Goal: Task Accomplishment & Management: Complete application form

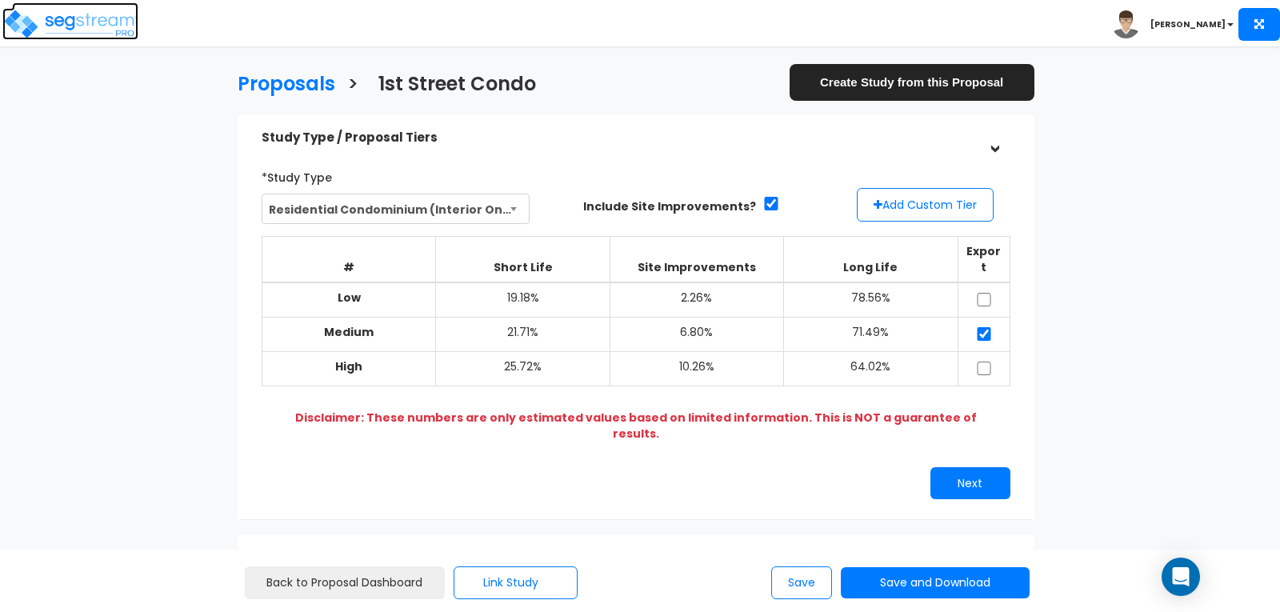
click at [103, 20] on img at bounding box center [70, 24] width 136 height 32
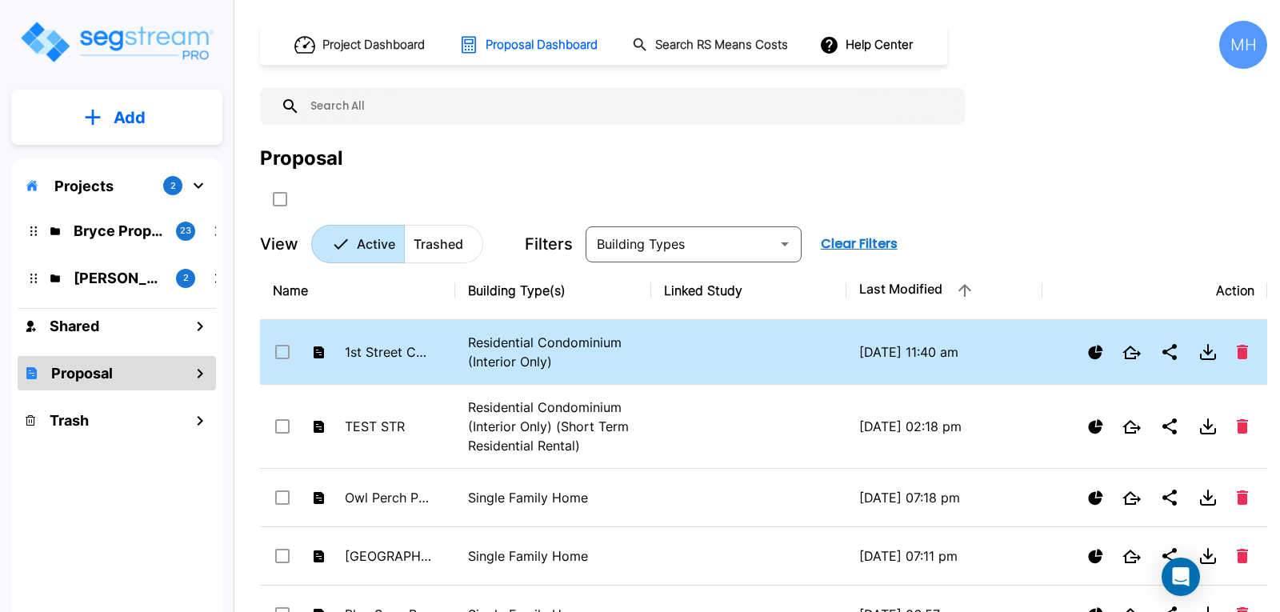
click at [439, 358] on td "1st Street Condo" at bounding box center [357, 352] width 195 height 65
checkbox input "true"
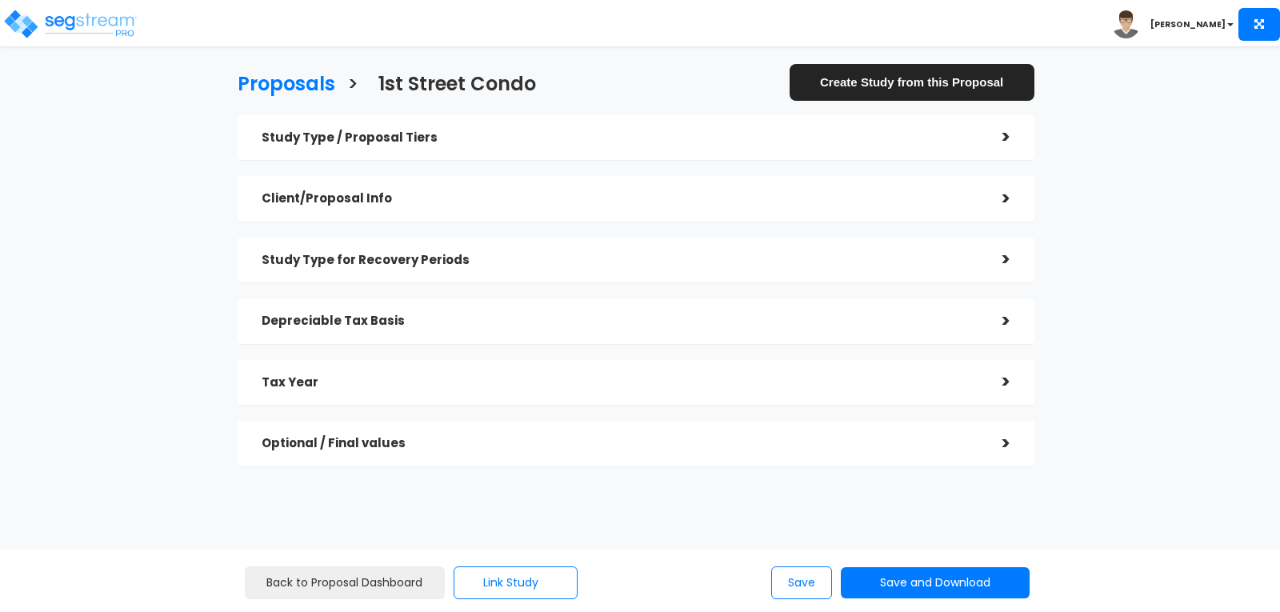
checkbox input "true"
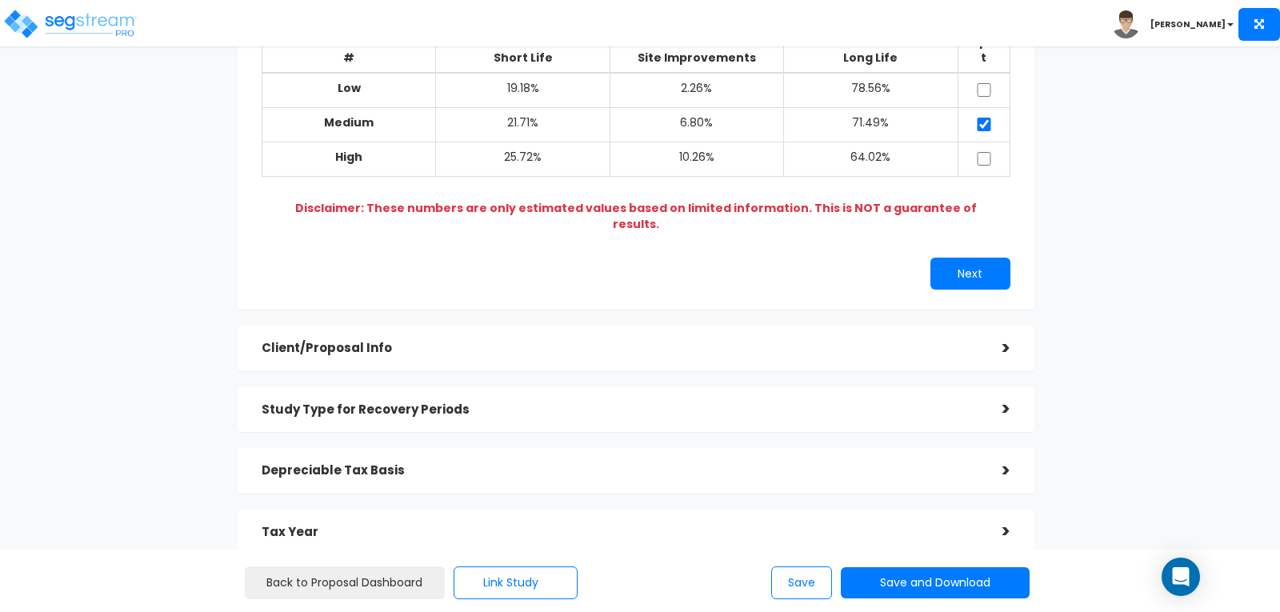
scroll to position [238, 0]
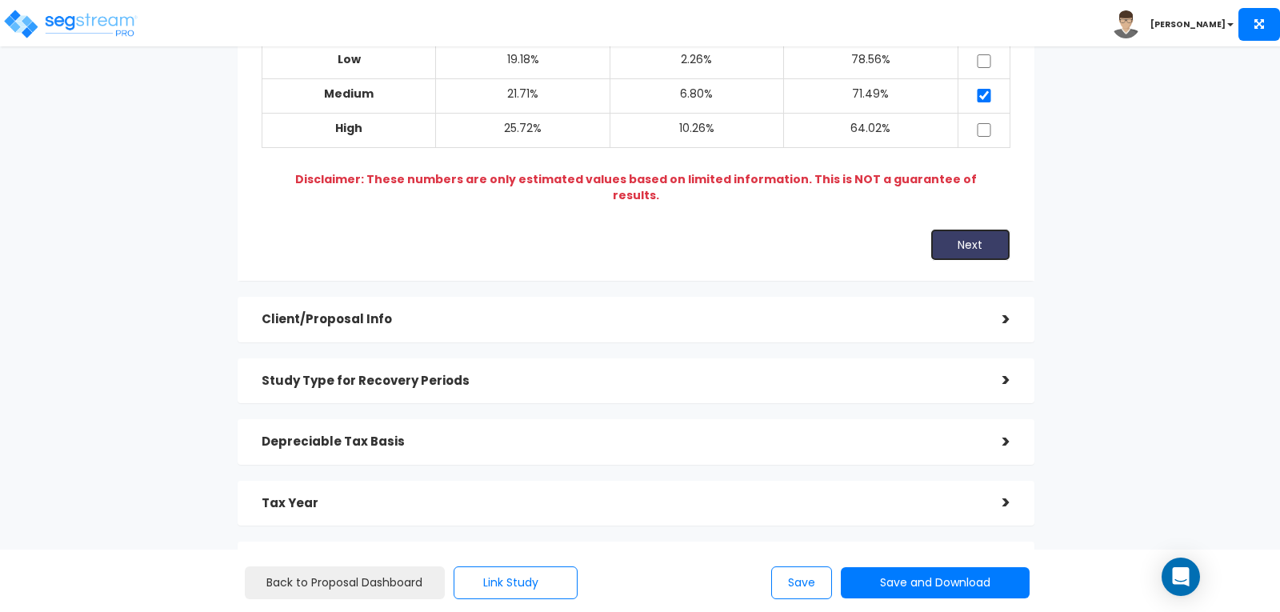
click at [962, 229] on button "Next" at bounding box center [971, 245] width 80 height 32
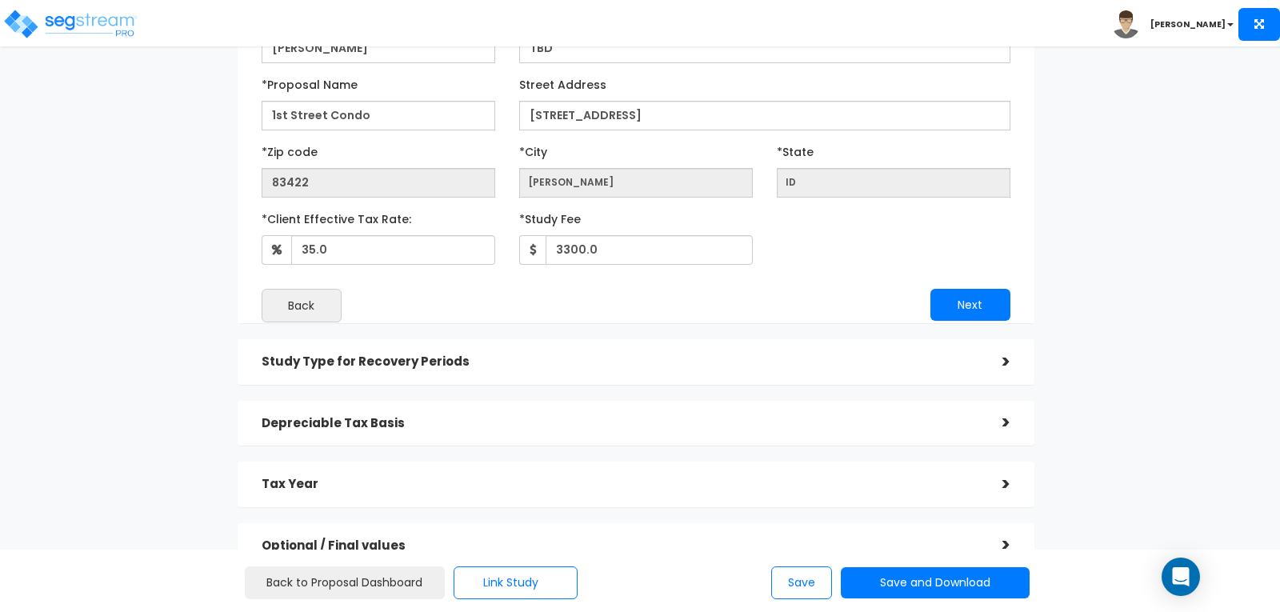
scroll to position [199, 0]
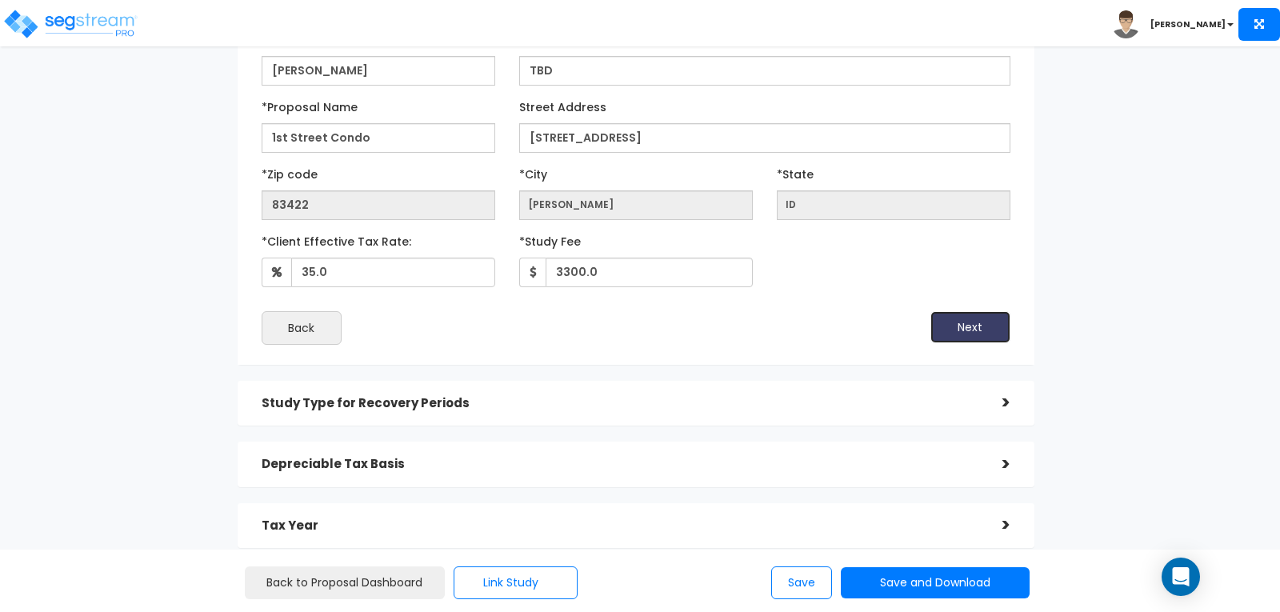
click at [969, 323] on button "Next" at bounding box center [971, 327] width 80 height 32
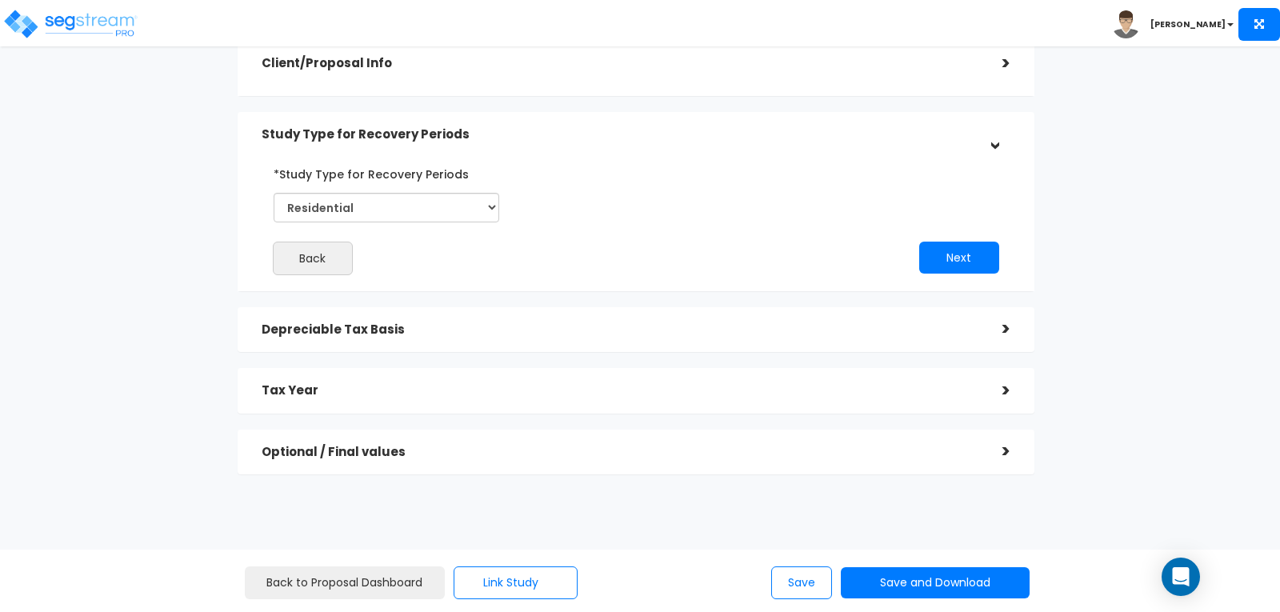
scroll to position [130, 0]
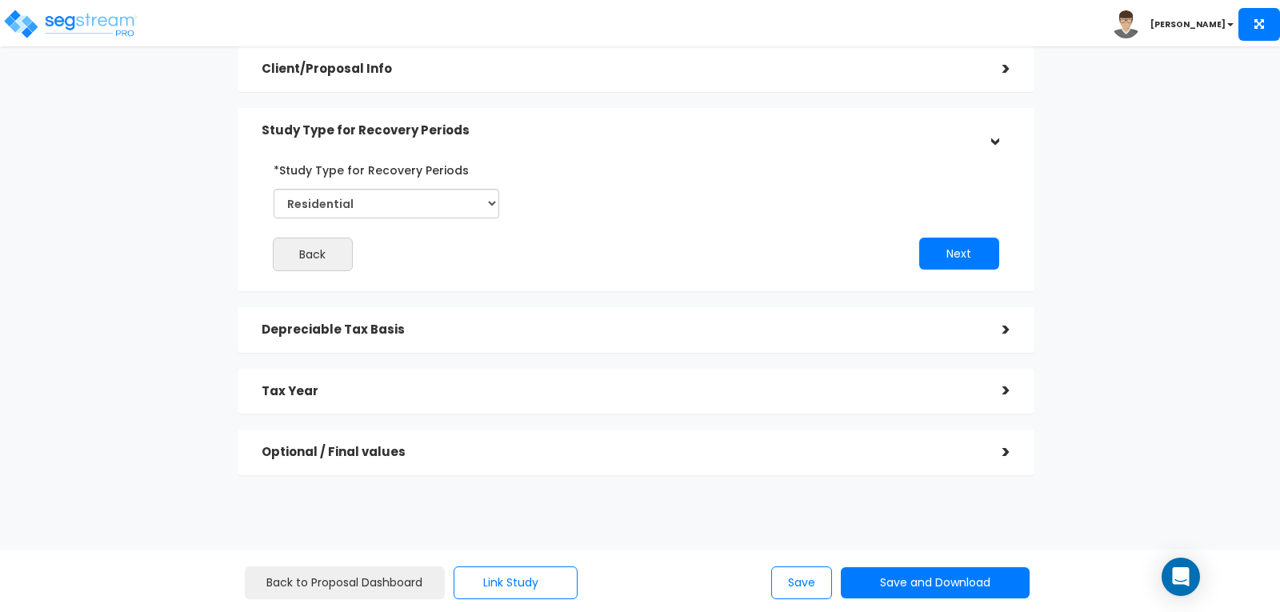
click at [1004, 330] on div ">" at bounding box center [995, 330] width 32 height 25
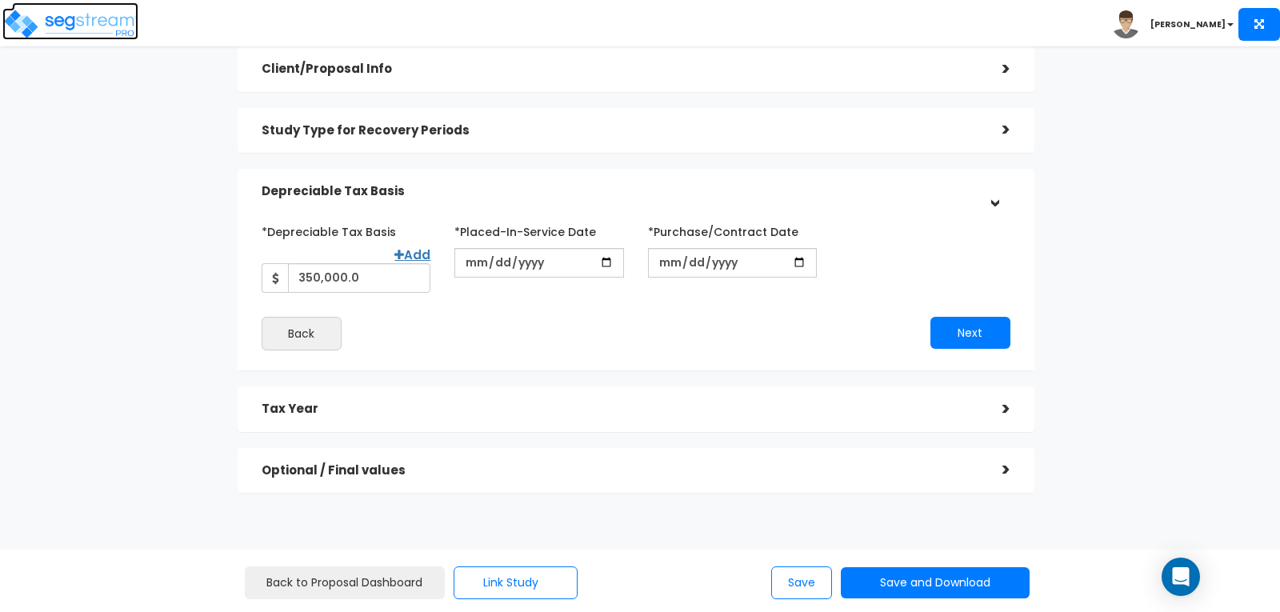
click at [82, 18] on img at bounding box center [70, 24] width 136 height 32
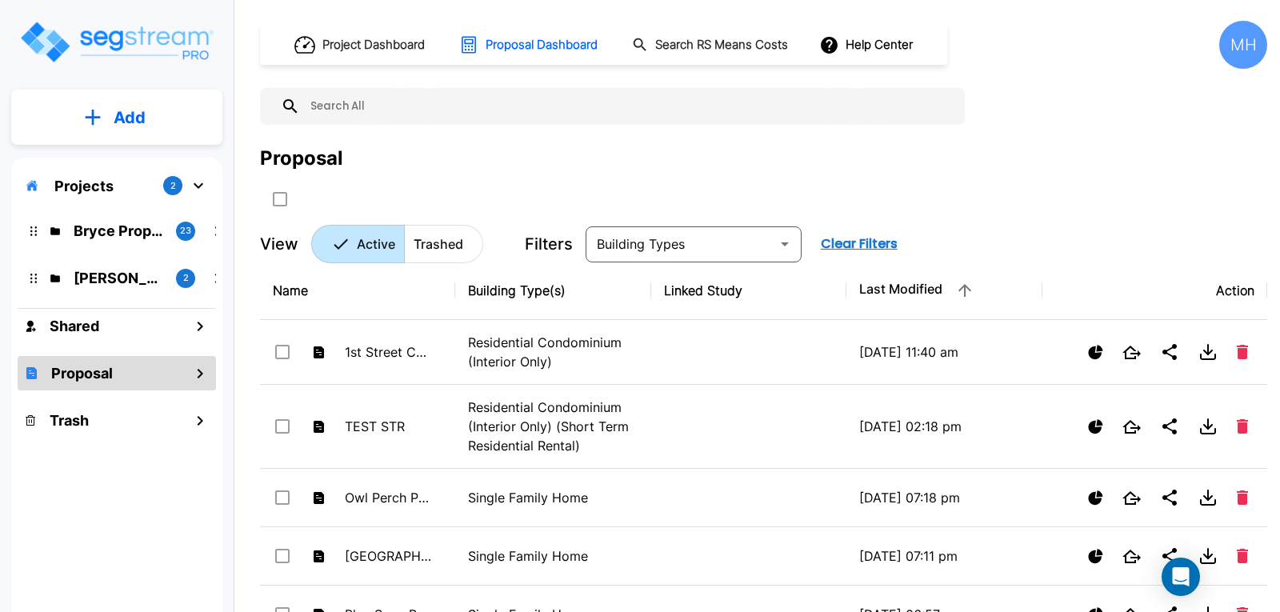
click at [121, 115] on p "Add" at bounding box center [130, 118] width 32 height 24
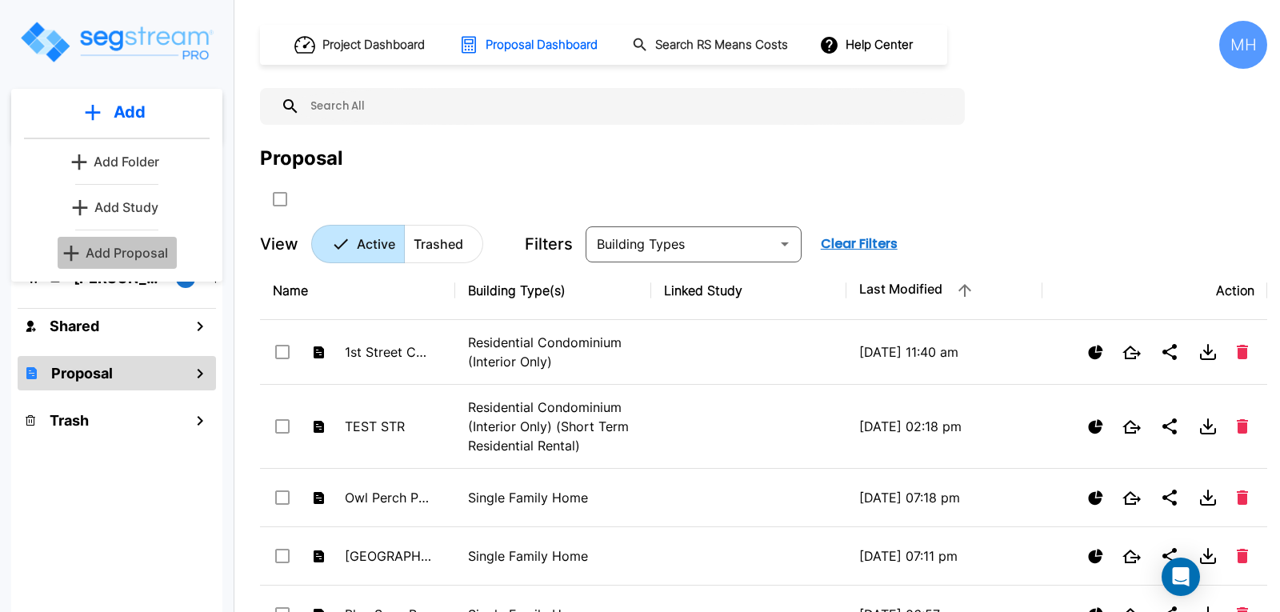
click at [136, 246] on p "Add Proposal" at bounding box center [127, 252] width 82 height 19
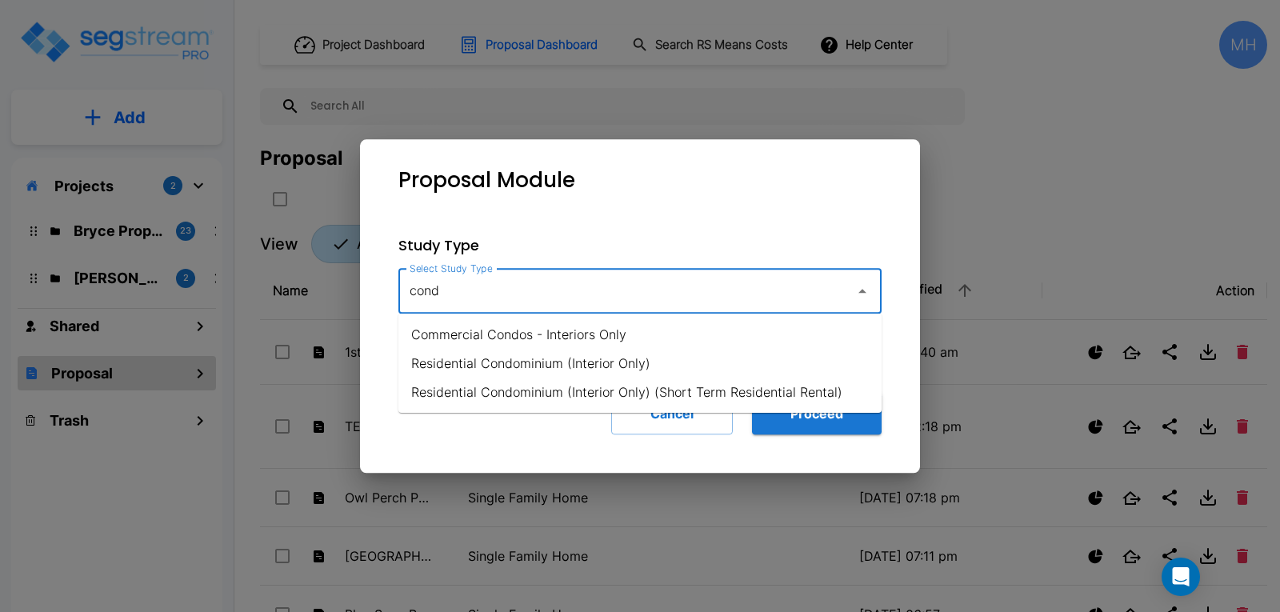
click at [571, 383] on li "Residential Condominium (Interior Only) (Short Term Residential Rental)" at bounding box center [639, 392] width 483 height 29
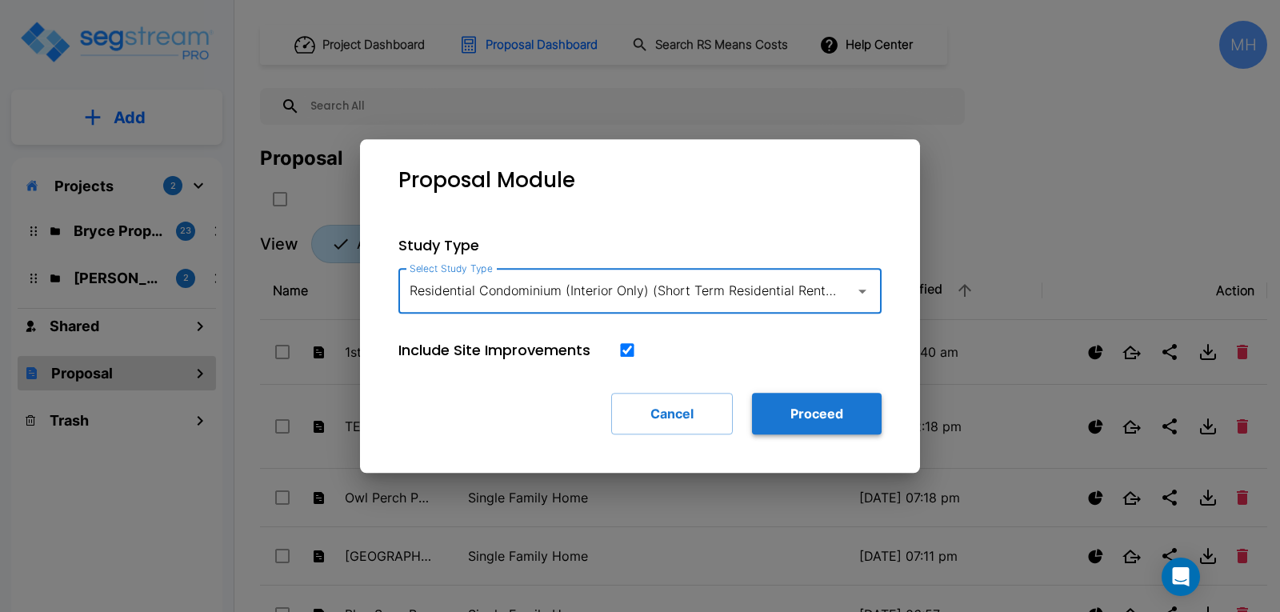
type input "Residential Condominium (Interior Only) (Short Term Residential Rental)"
click at [795, 403] on button "Proceed" at bounding box center [817, 414] width 130 height 42
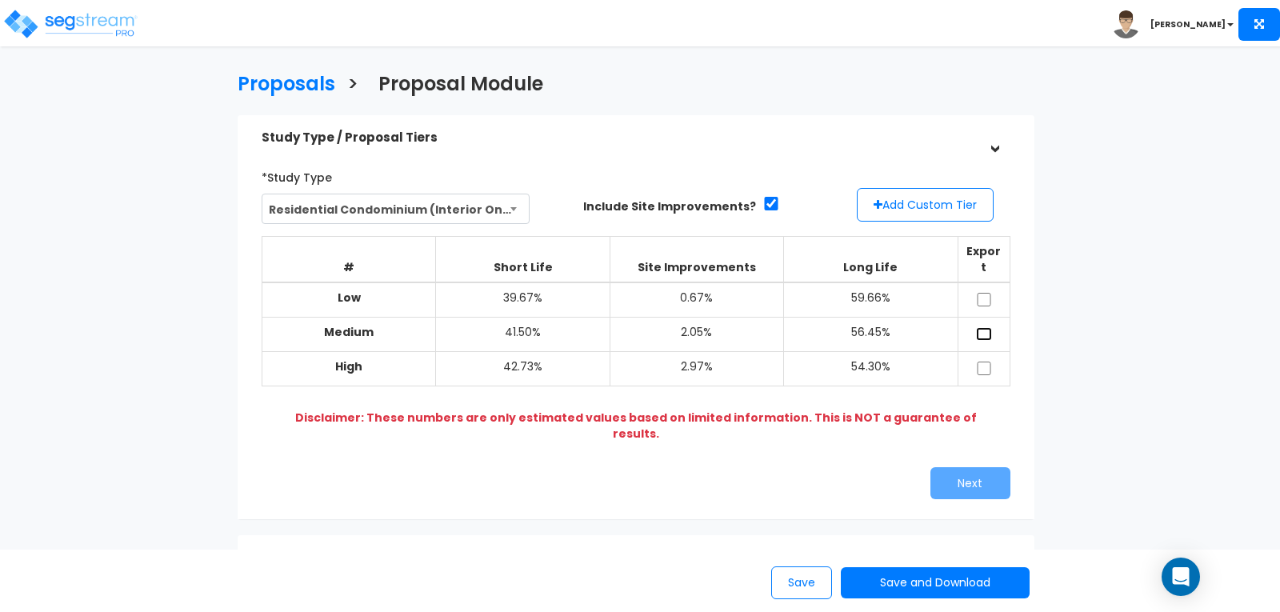
click at [986, 327] on input "checkbox" at bounding box center [984, 334] width 16 height 14
checkbox input "true"
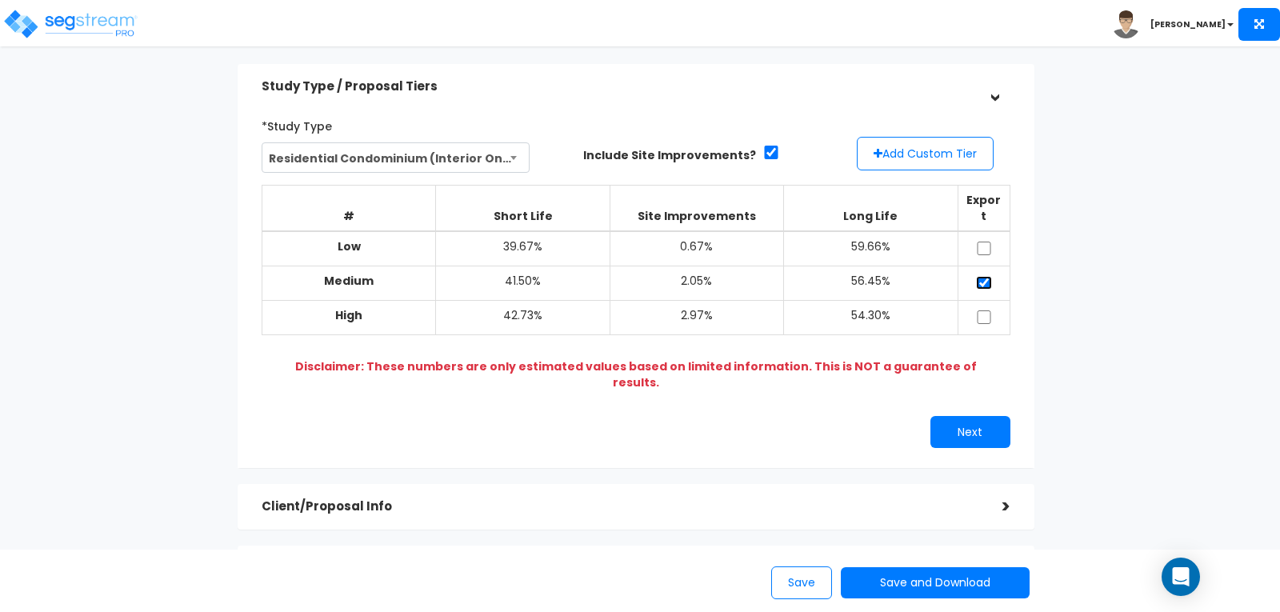
scroll to position [80, 0]
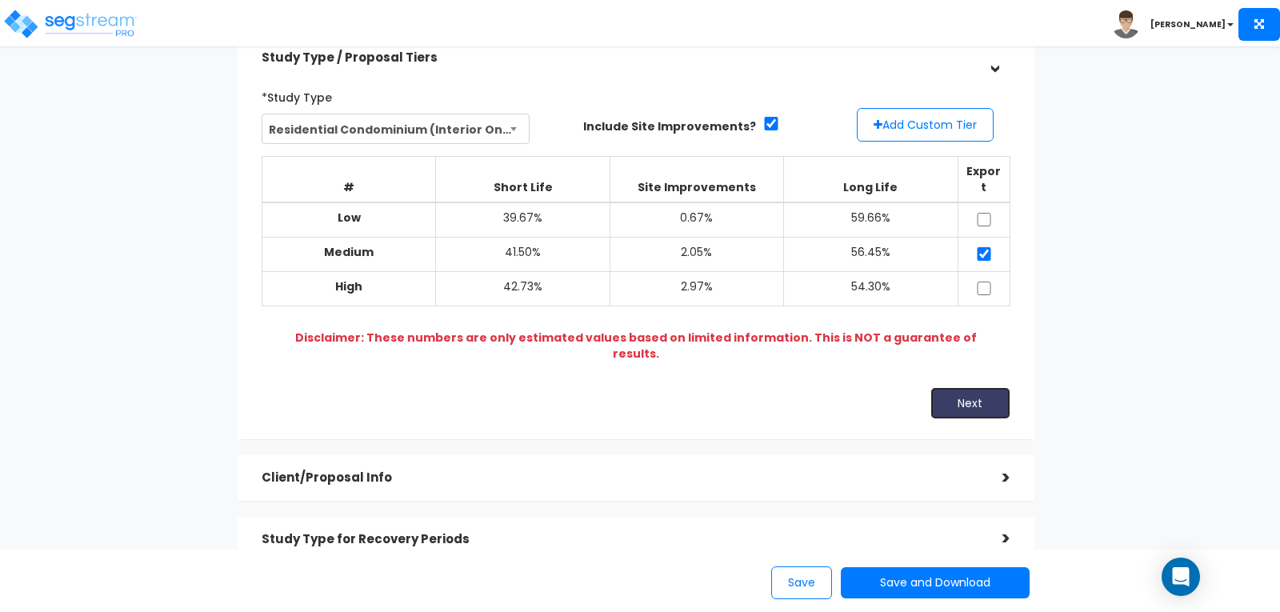
click at [963, 387] on button "Next" at bounding box center [971, 403] width 80 height 32
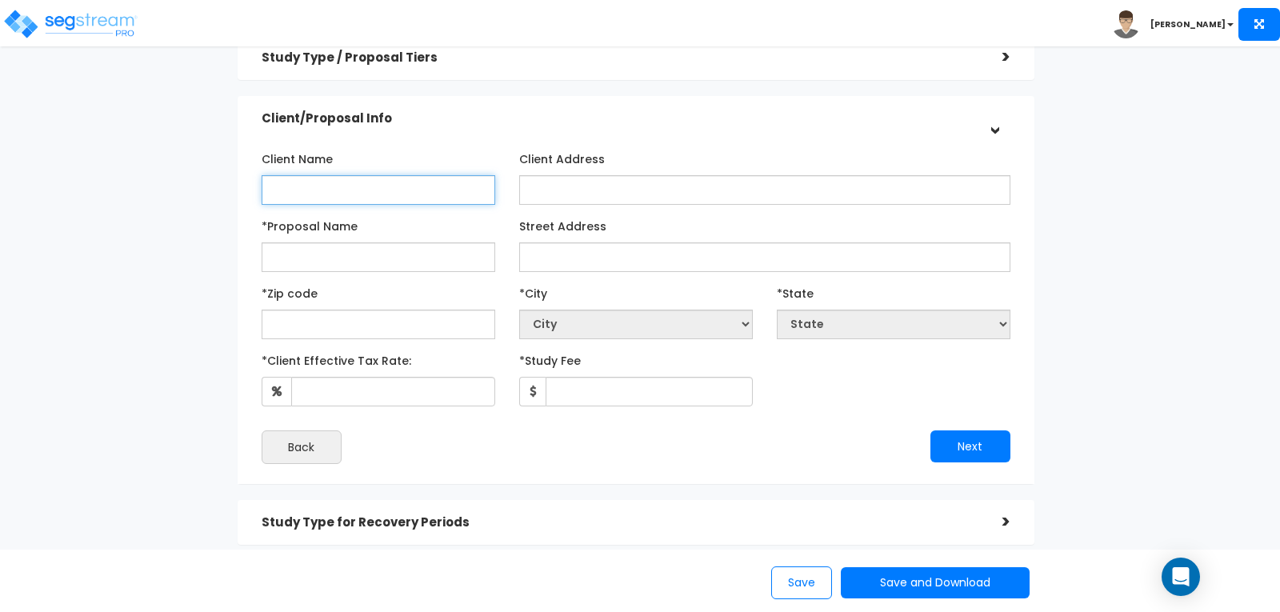
click at [447, 182] on input "Client Name" at bounding box center [379, 190] width 234 height 30
type input "[PERSON_NAME]"
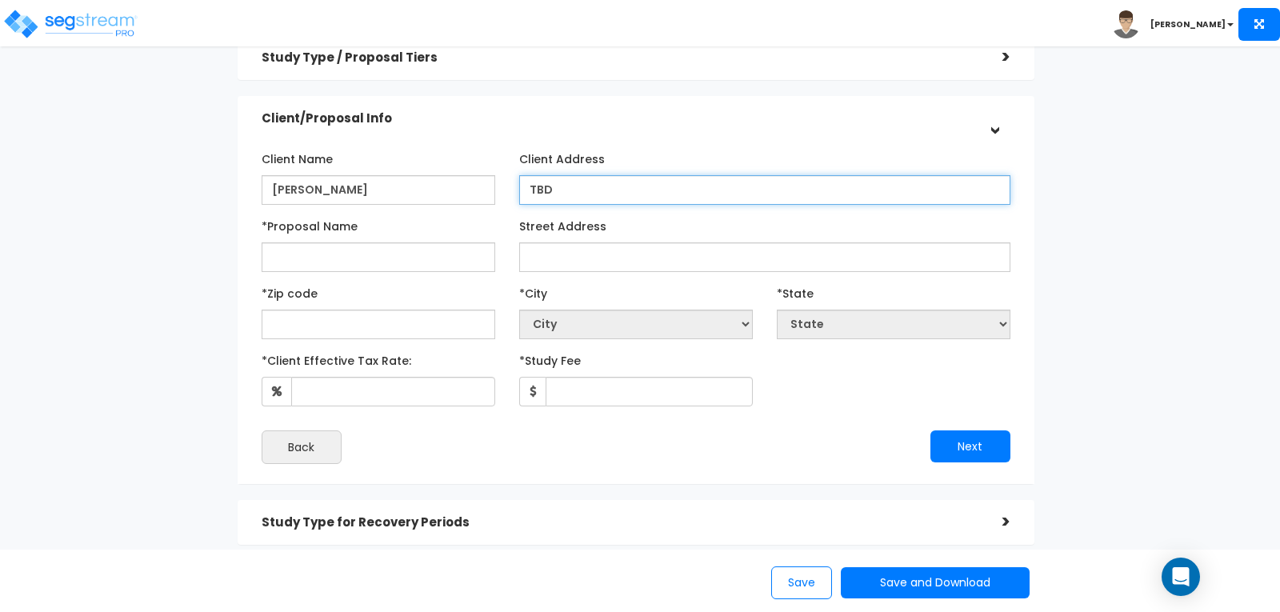
type input "TBD"
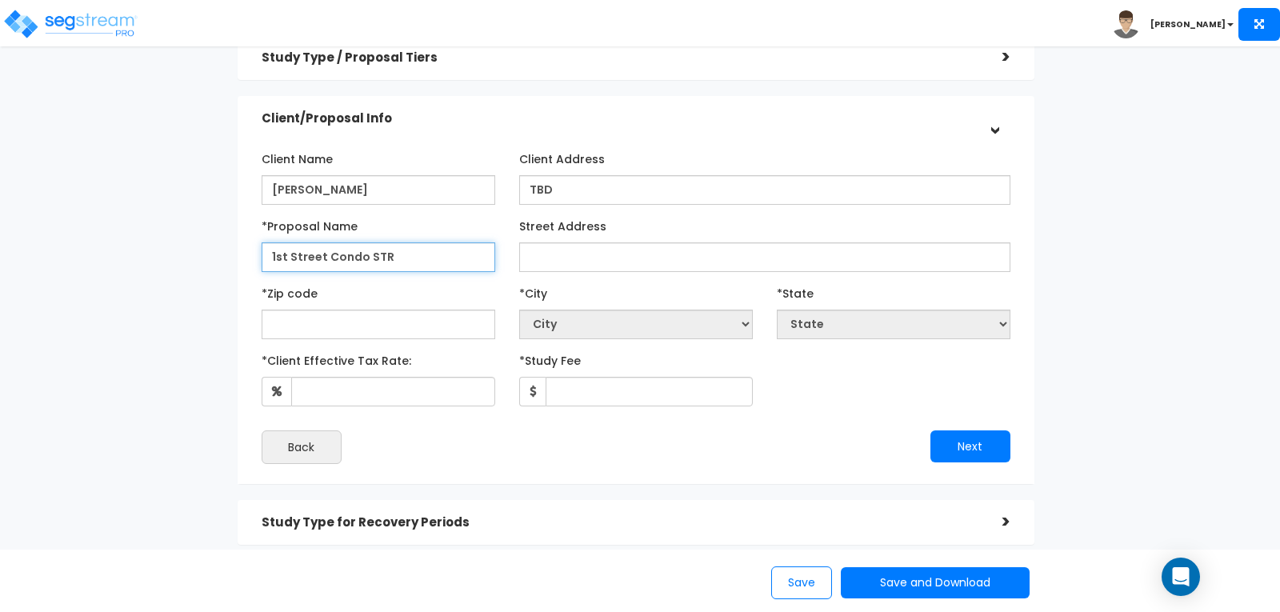
type input "1st Street Condo STR"
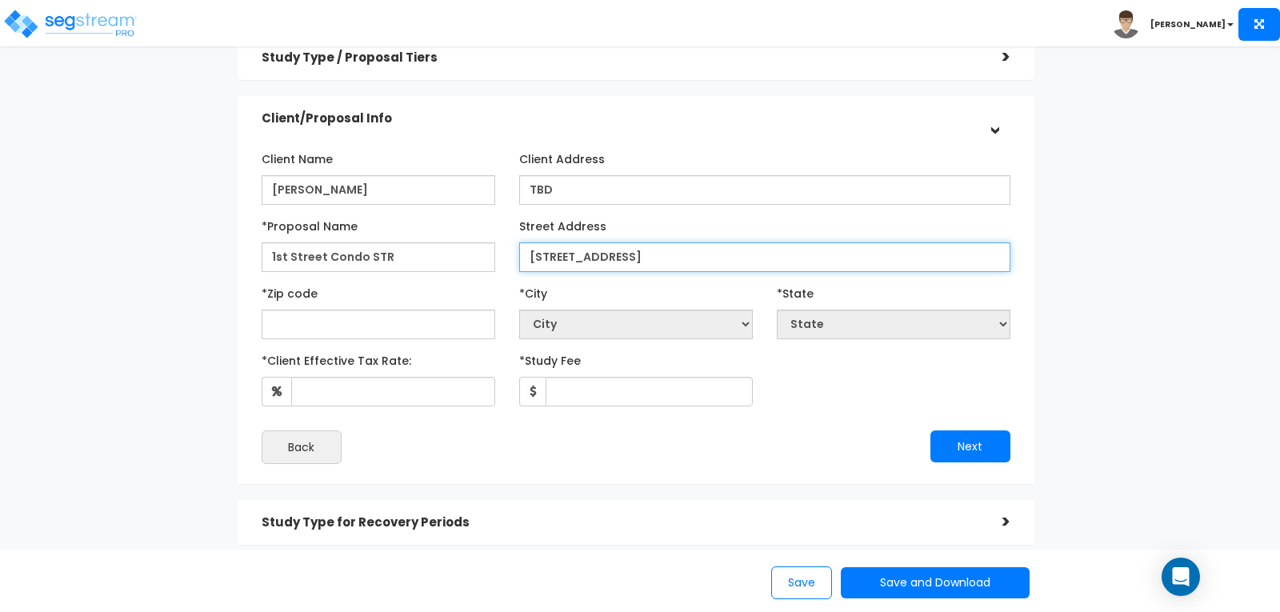
type input "[STREET_ADDRESS]"
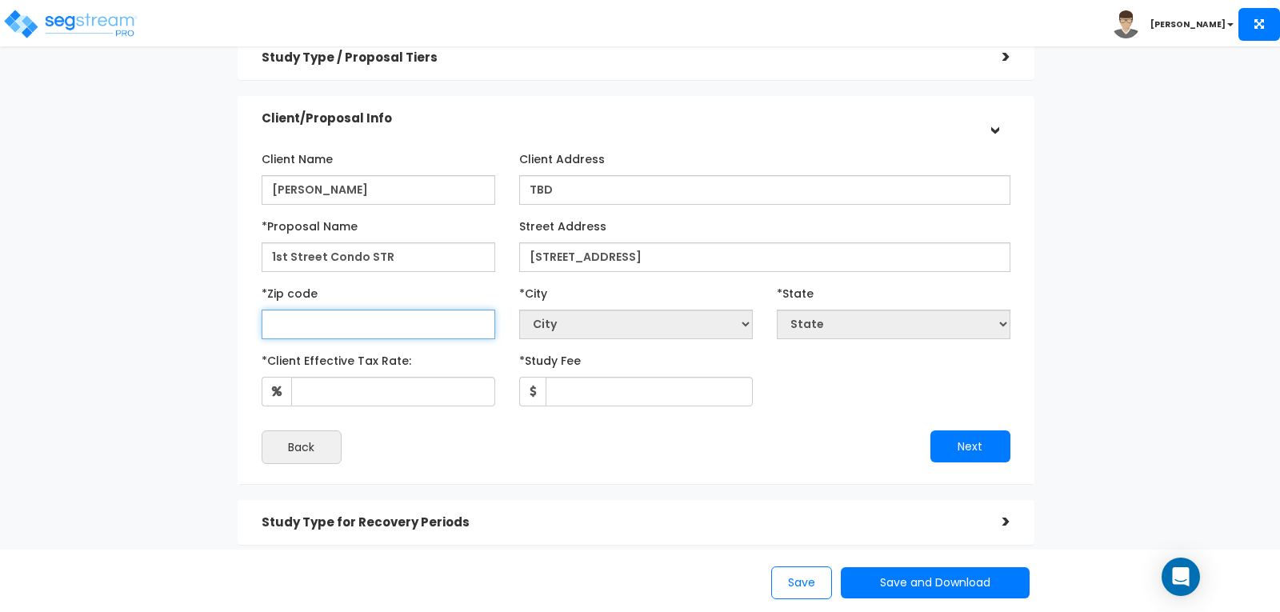
select select "National Average"
type input "8"
select select "CO"
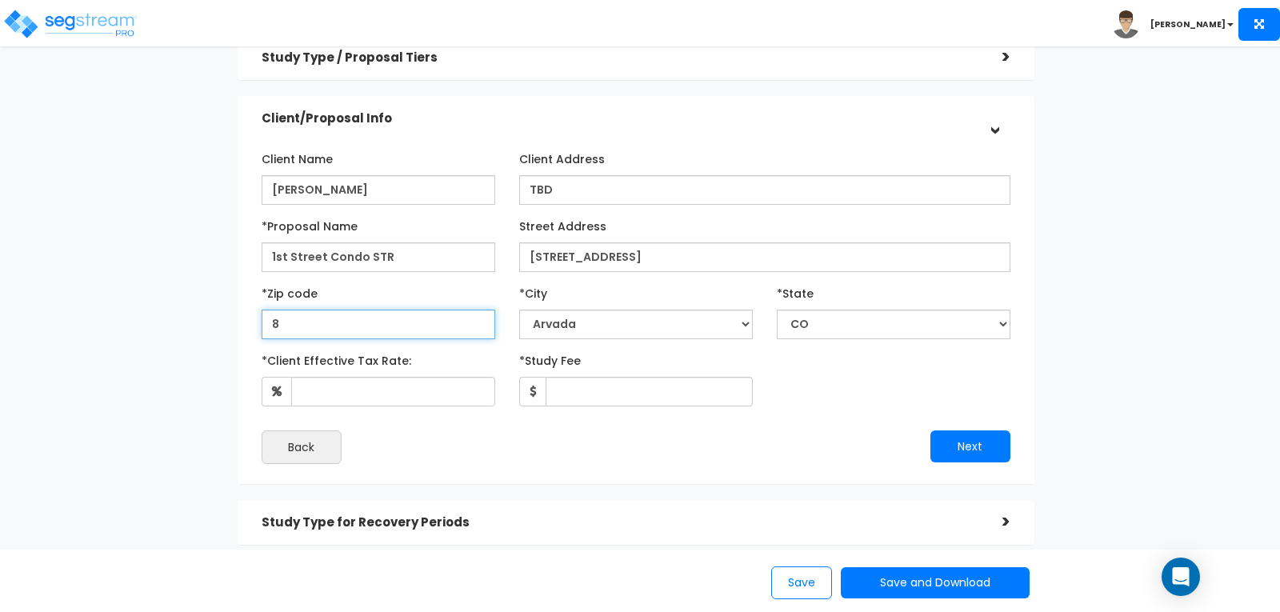
type input "83"
select select "WY"
type input "834"
select select "ID"
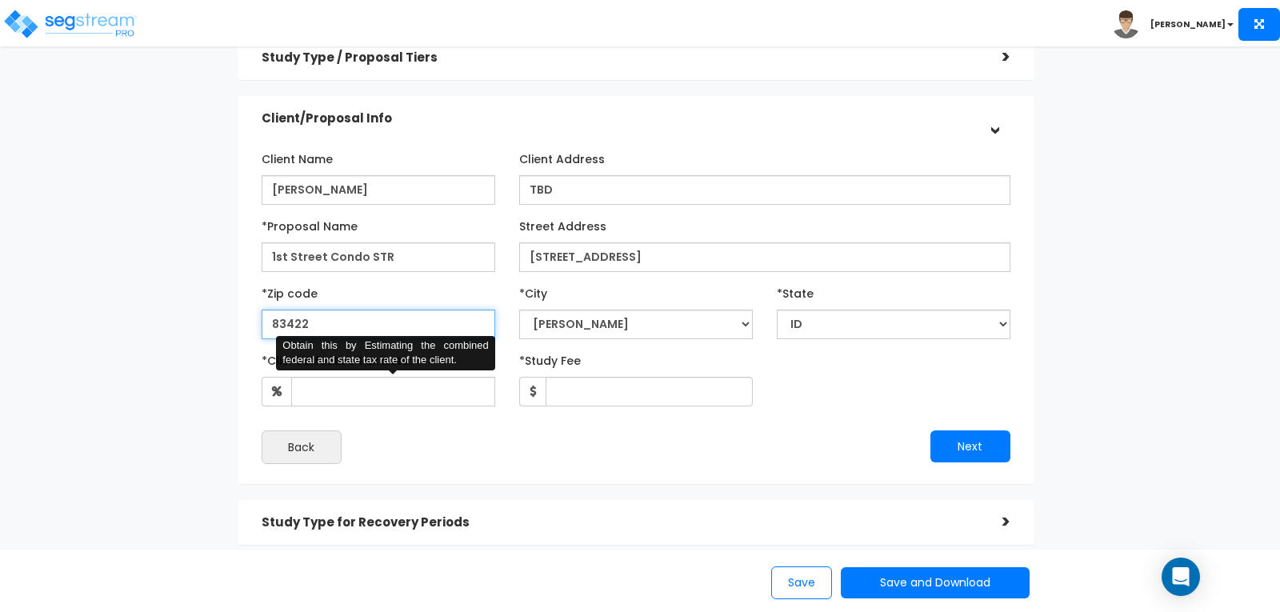
type input "83422"
click at [404, 390] on input "*Client Effective Tax Rate:" at bounding box center [393, 392] width 204 height 30
type input "35"
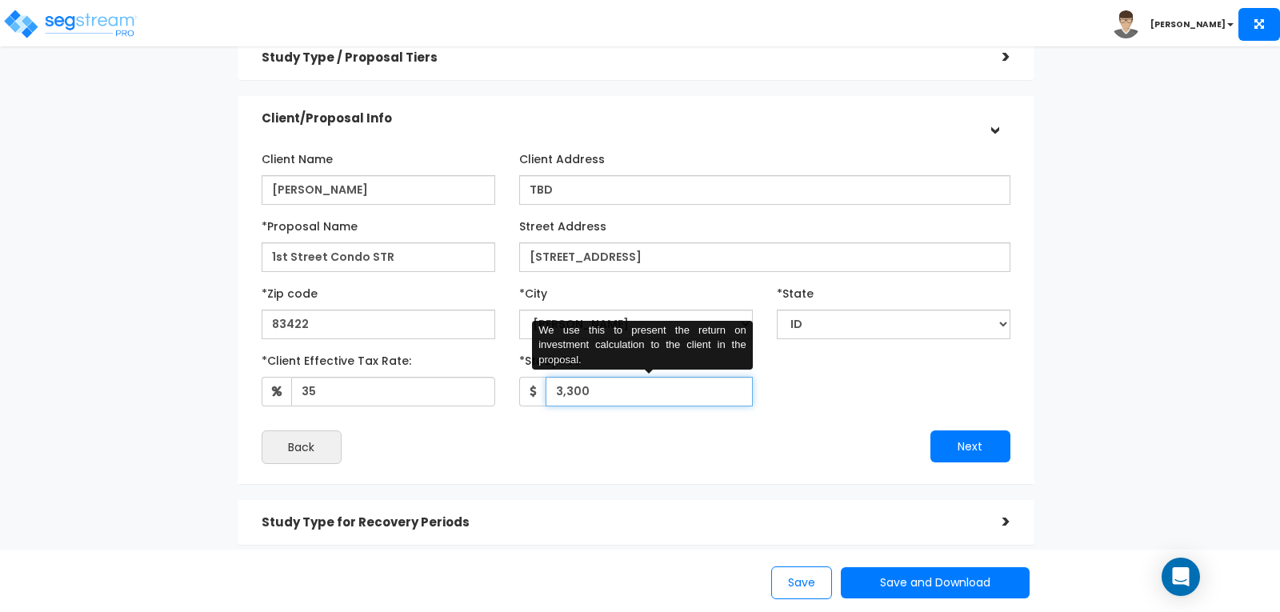
type input "3,300"
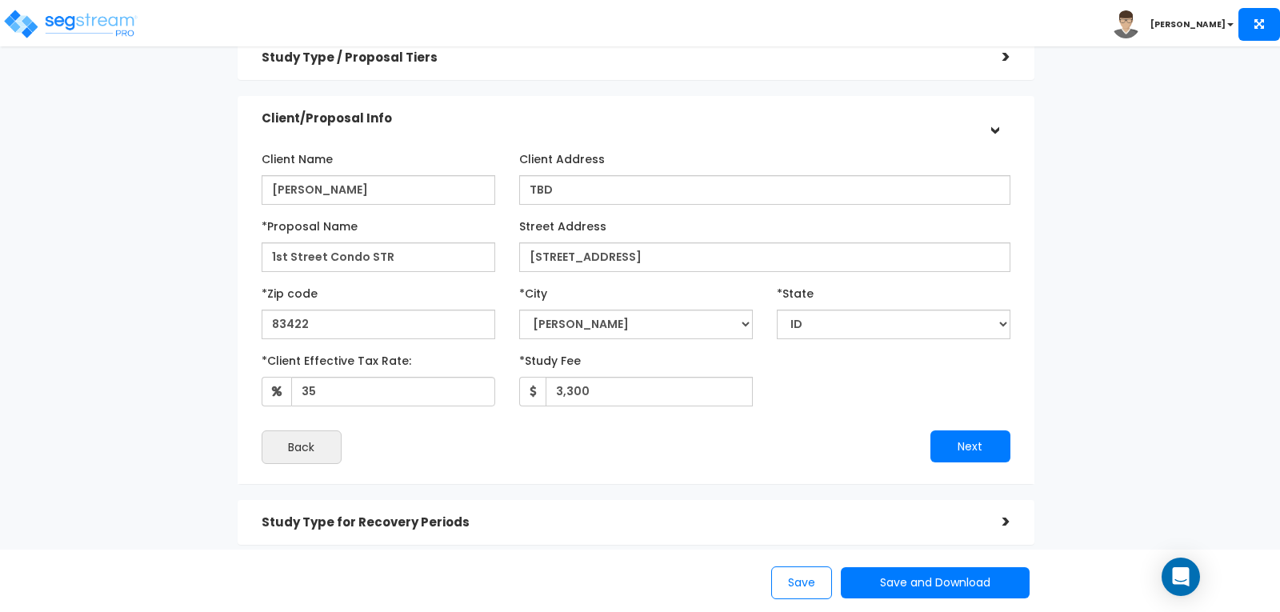
click at [785, 467] on div "Client Name [PERSON_NAME] Client Address TBD *Proposal Name 1st Street Condo STR" at bounding box center [636, 305] width 773 height 334
click at [975, 450] on button "Next" at bounding box center [971, 446] width 80 height 32
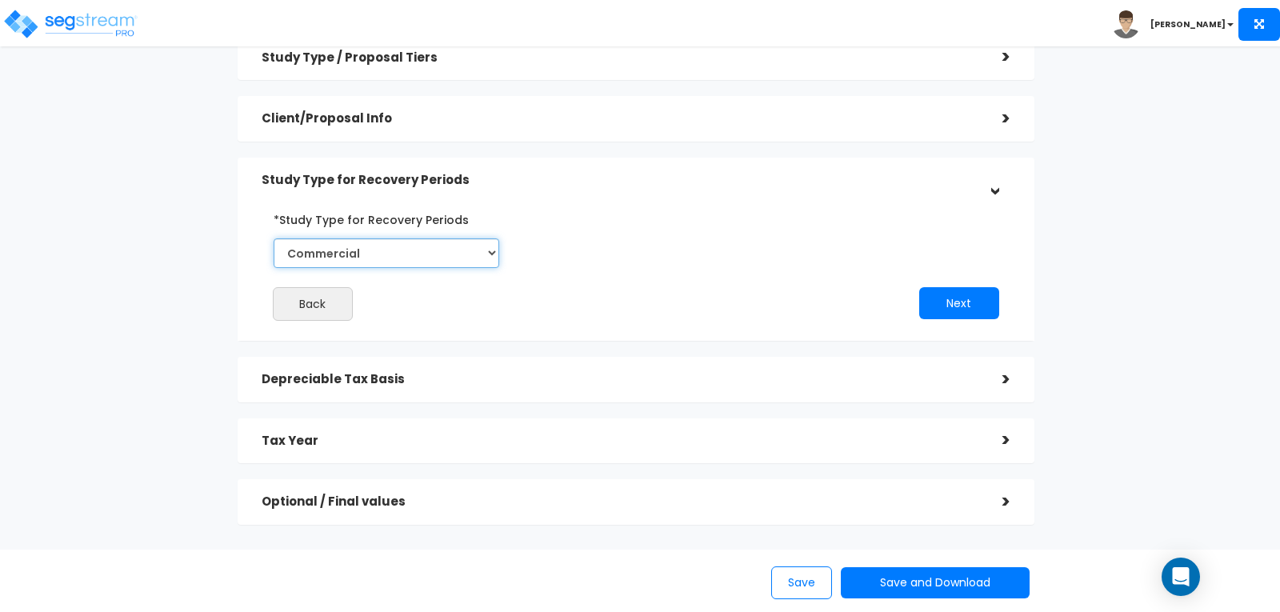
click at [491, 247] on select "Commercial Residential" at bounding box center [387, 253] width 226 height 30
select select "Residential"
click at [274, 238] on select "Commercial Residential" at bounding box center [387, 253] width 226 height 30
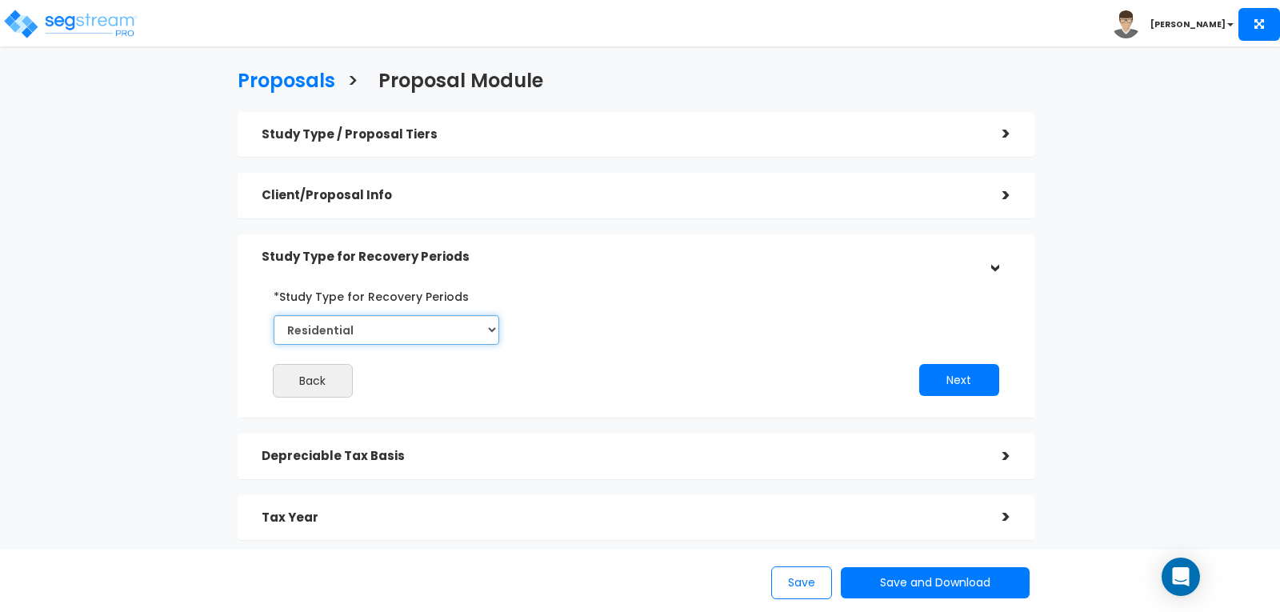
scroll to position [0, 0]
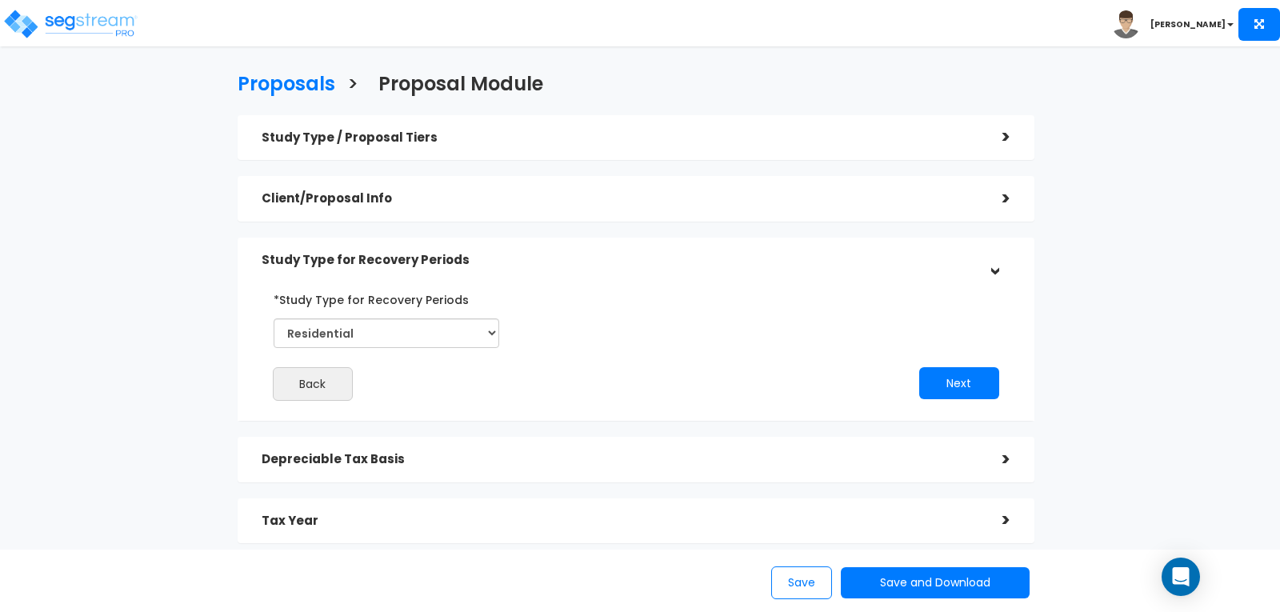
click at [1007, 134] on div ">" at bounding box center [995, 137] width 32 height 25
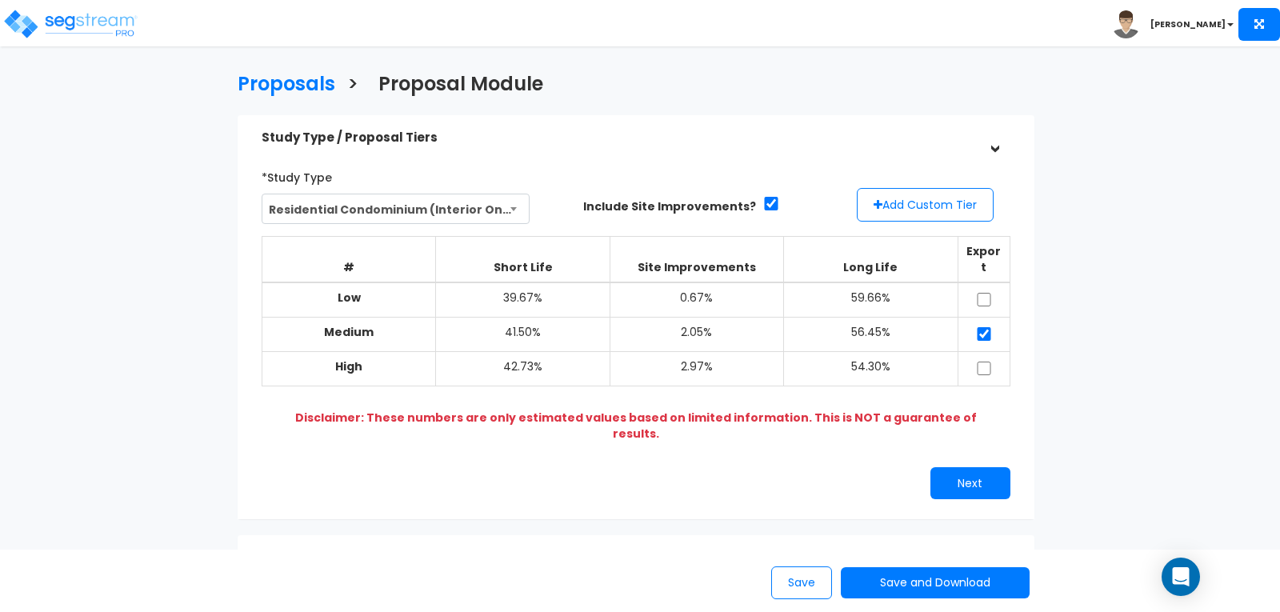
click at [513, 209] on b at bounding box center [514, 209] width 6 height 4
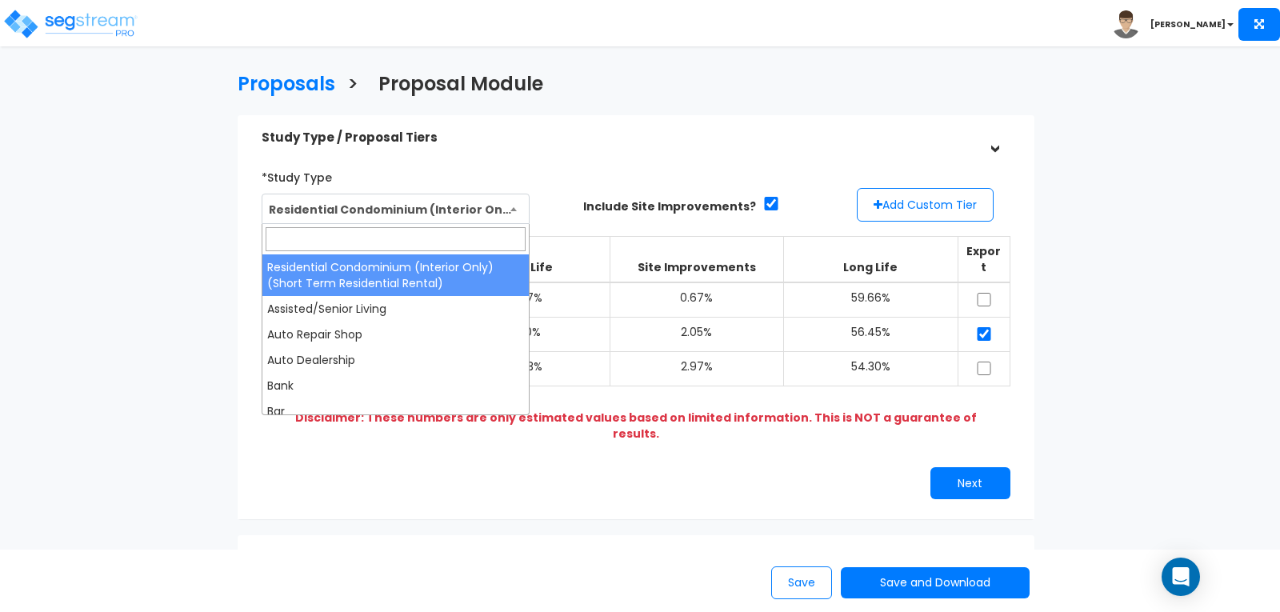
click at [513, 209] on b at bounding box center [514, 209] width 6 height 4
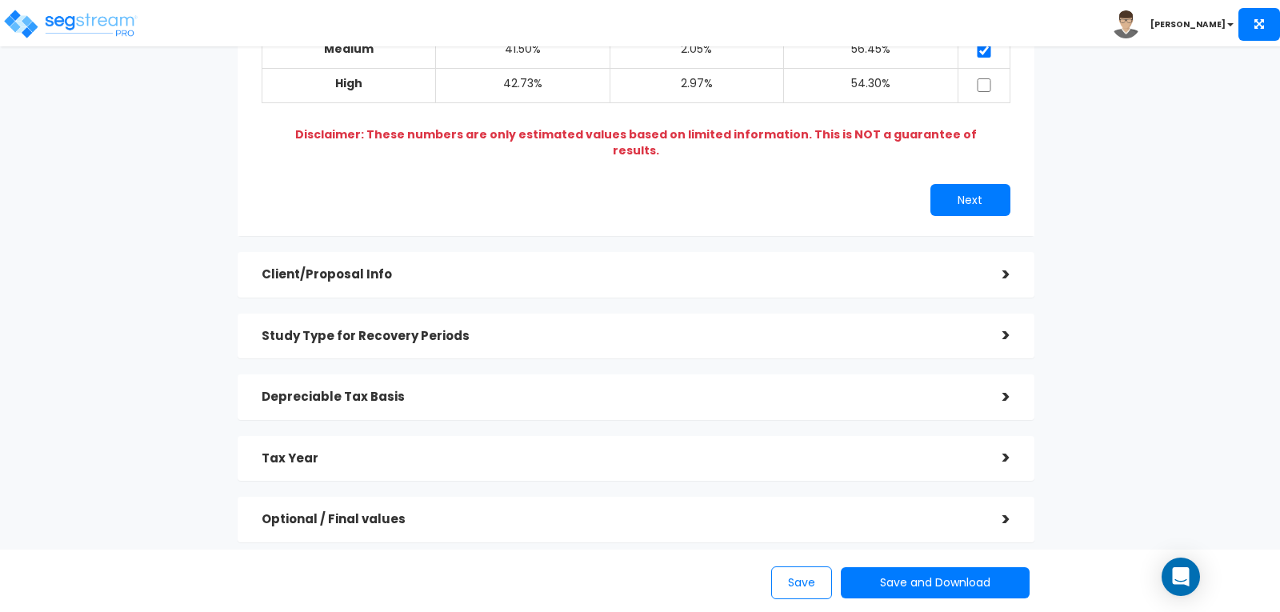
scroll to position [318, 0]
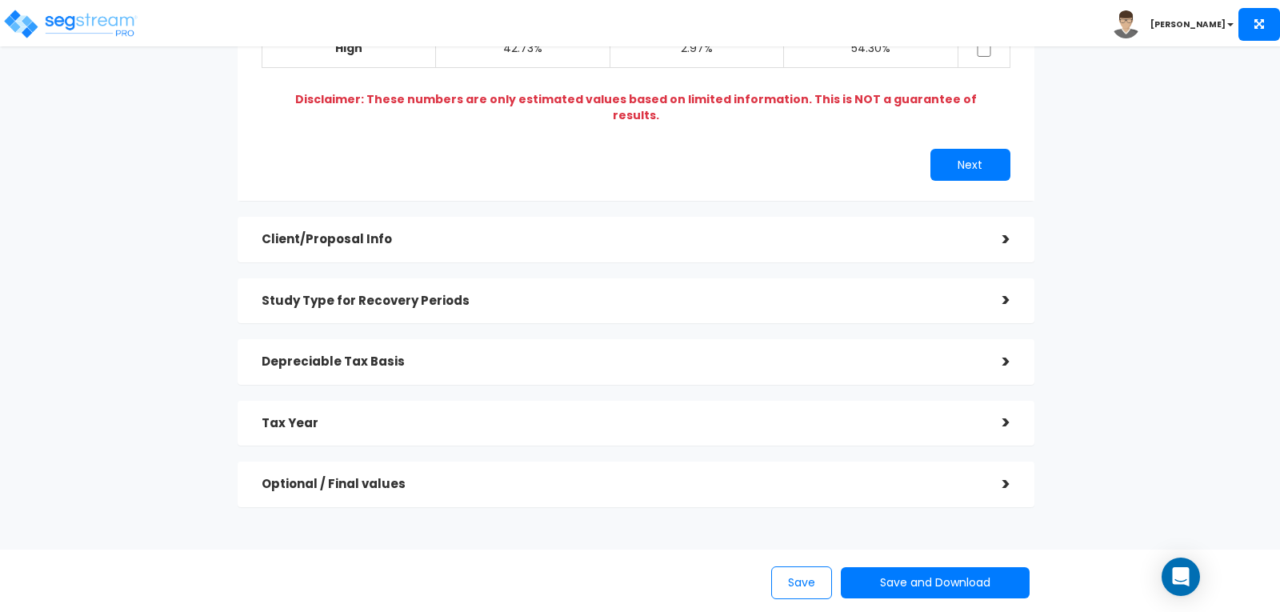
click at [1003, 288] on div ">" at bounding box center [995, 300] width 32 height 25
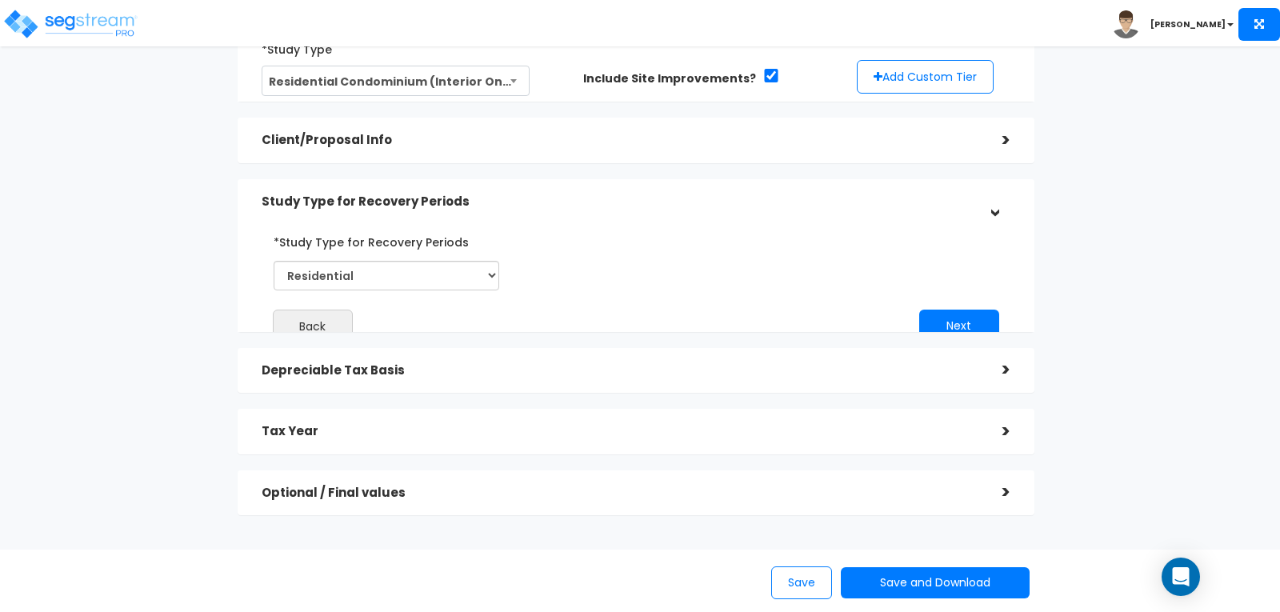
scroll to position [130, 0]
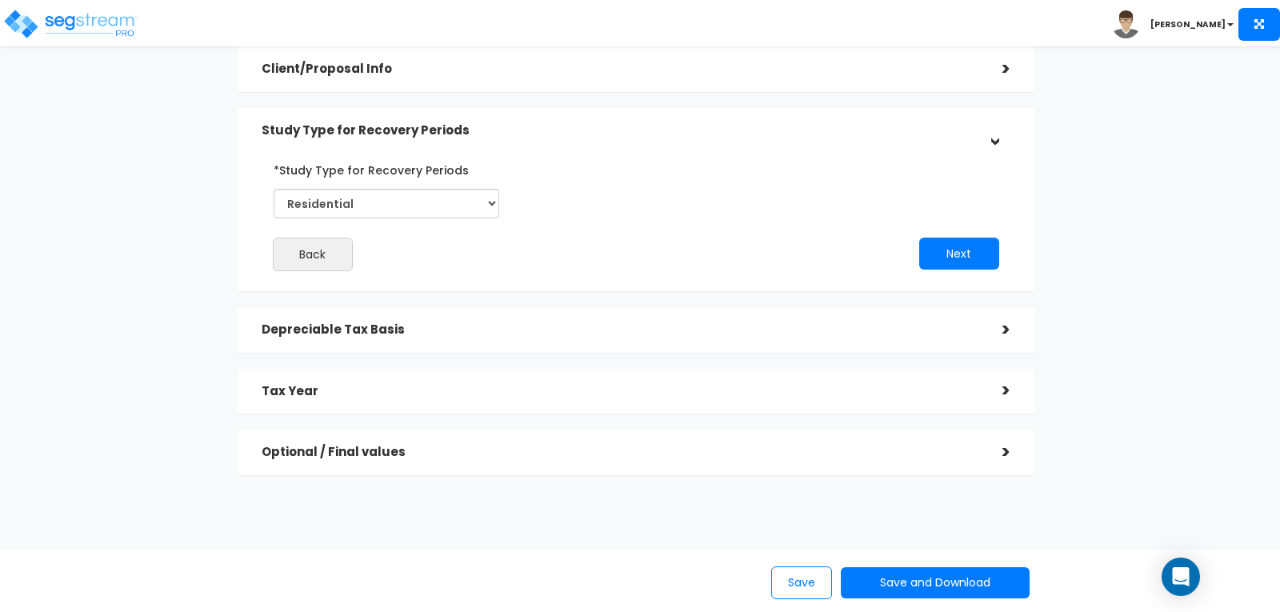
click at [1004, 333] on div ">" at bounding box center [995, 330] width 32 height 25
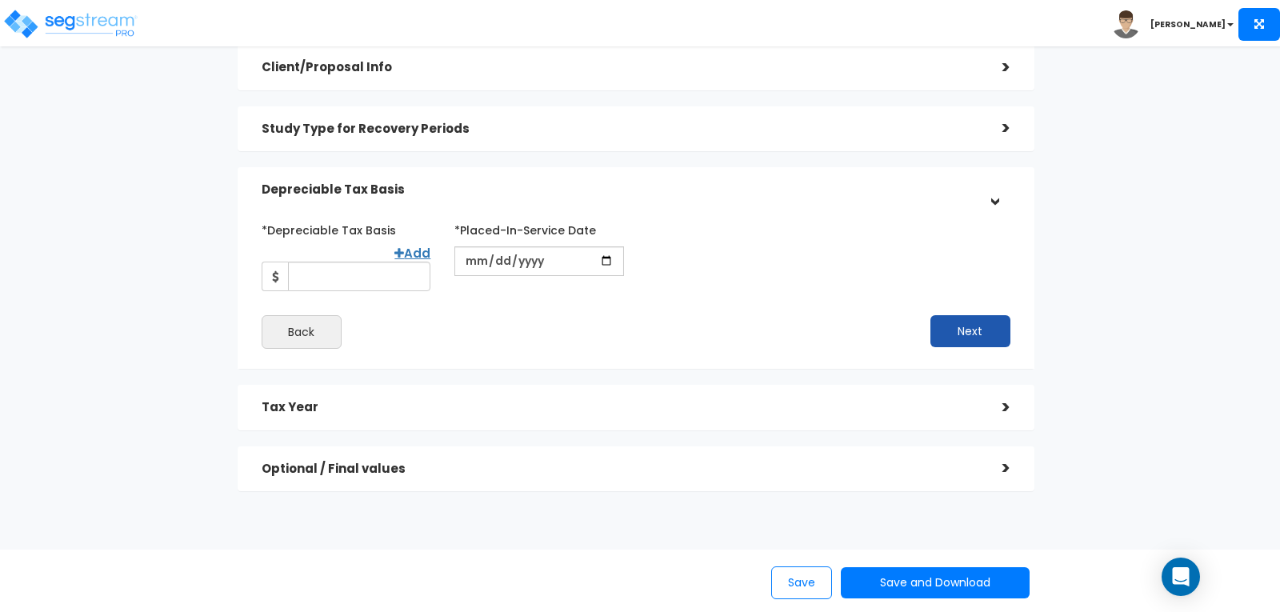
scroll to position [132, 0]
click at [367, 261] on input "*Depreciable Tax Basis" at bounding box center [359, 276] width 142 height 30
type input "350,000"
type input "[DATE]"
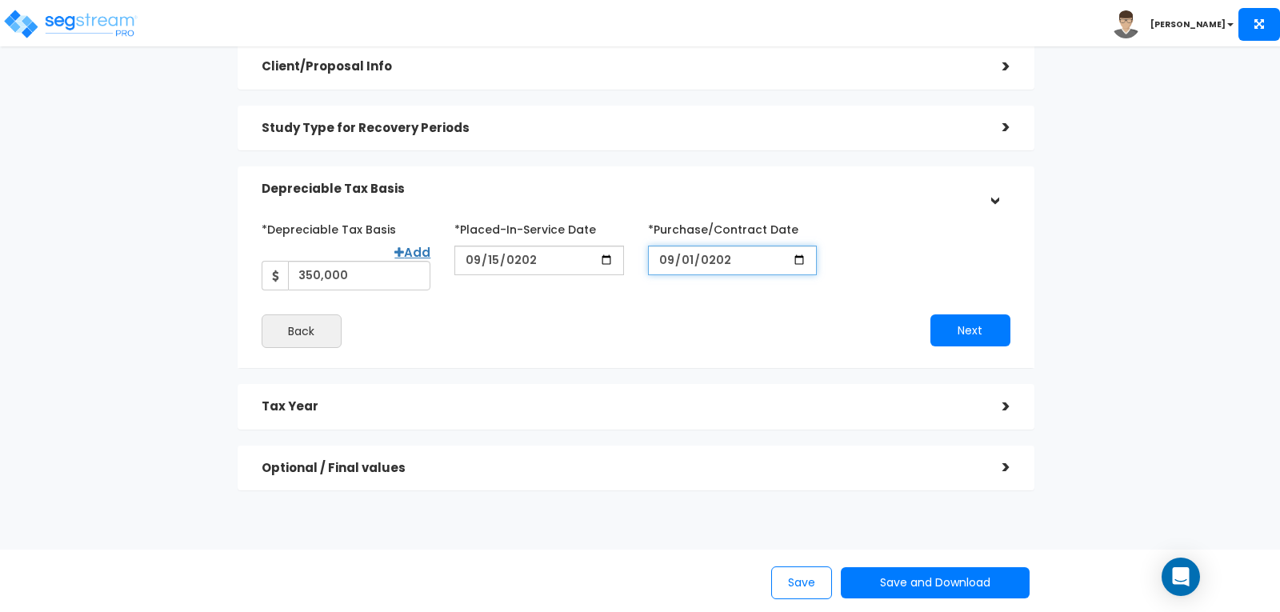
type input "[DATE]"
click at [958, 314] on button "Next" at bounding box center [971, 330] width 80 height 32
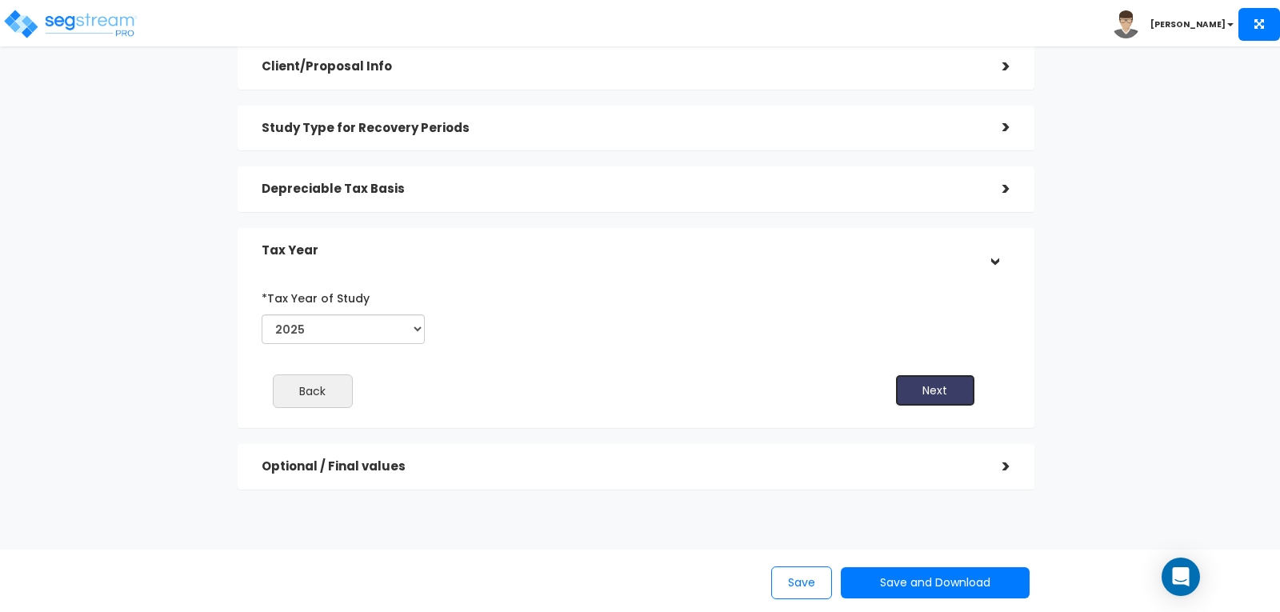
click at [927, 381] on button "Next" at bounding box center [935, 390] width 80 height 32
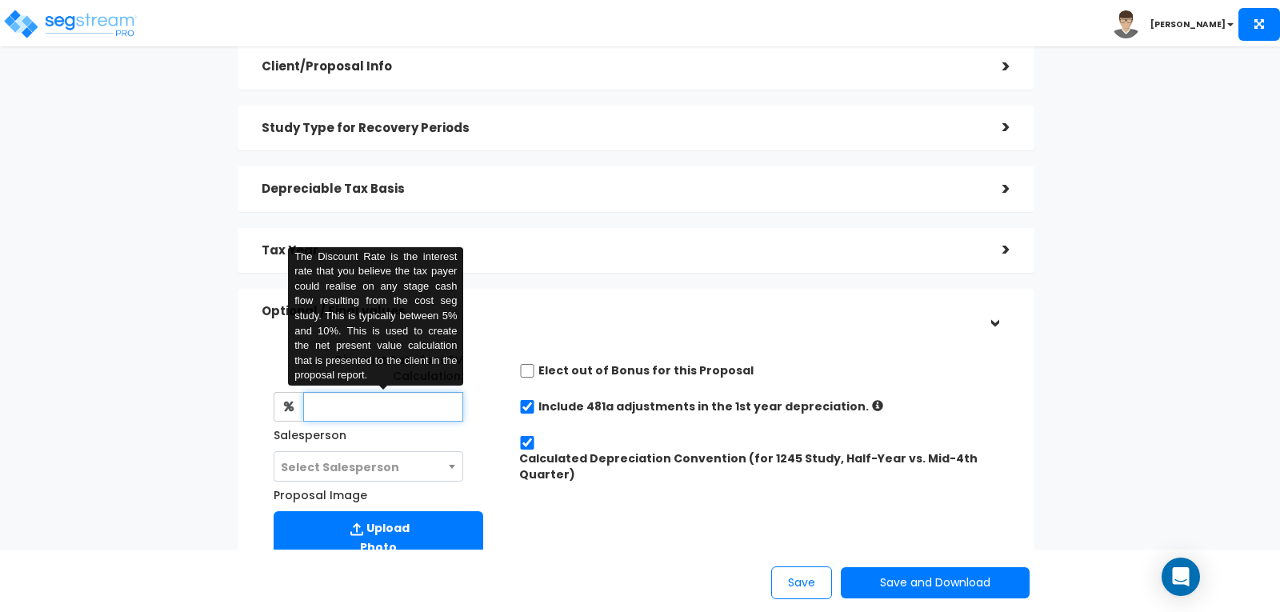
click at [380, 416] on input "text" at bounding box center [383, 407] width 161 height 30
type input "8"
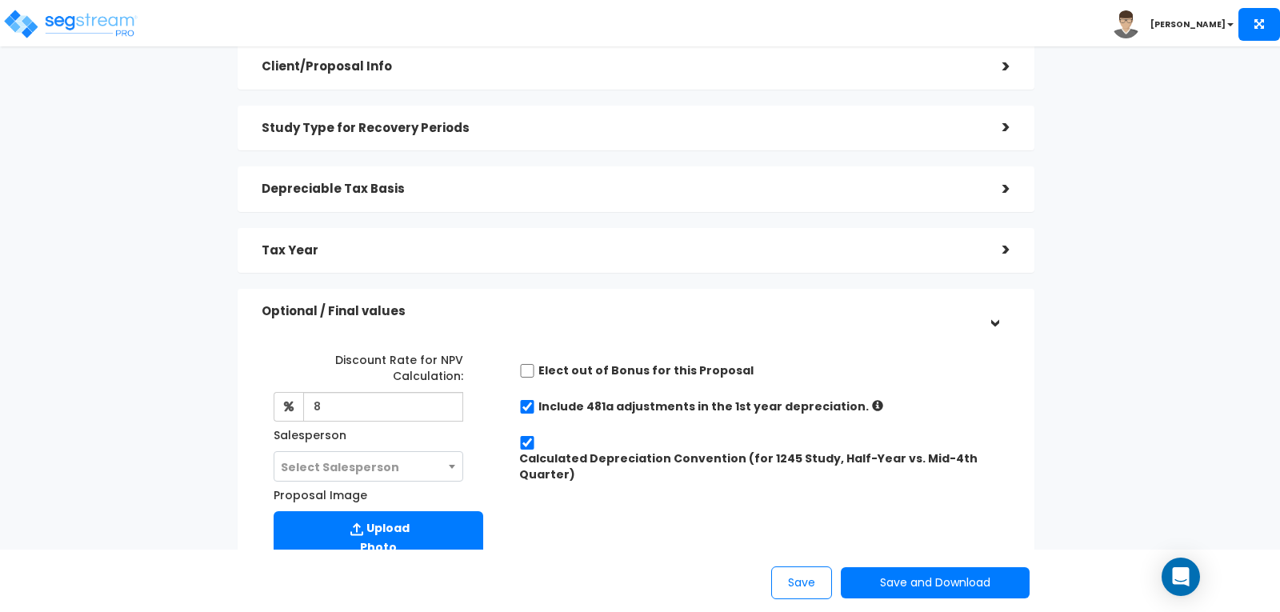
click at [809, 290] on div "Optional / Final values >" at bounding box center [636, 312] width 797 height 46
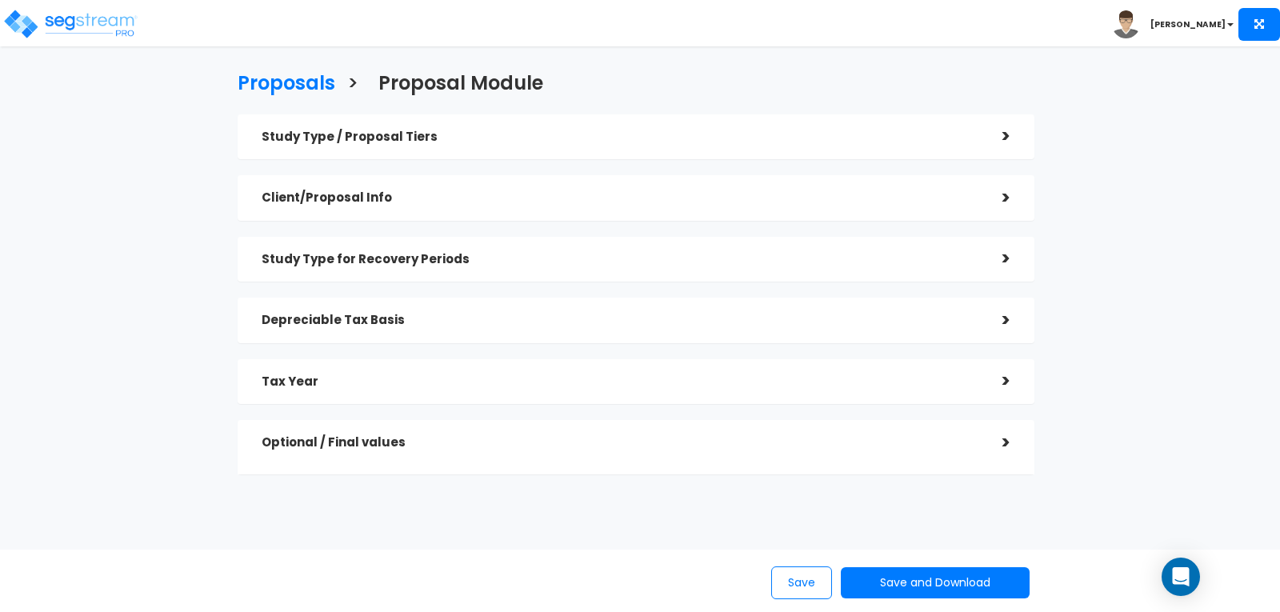
scroll to position [0, 0]
click at [1005, 440] on div ">" at bounding box center [995, 443] width 32 height 25
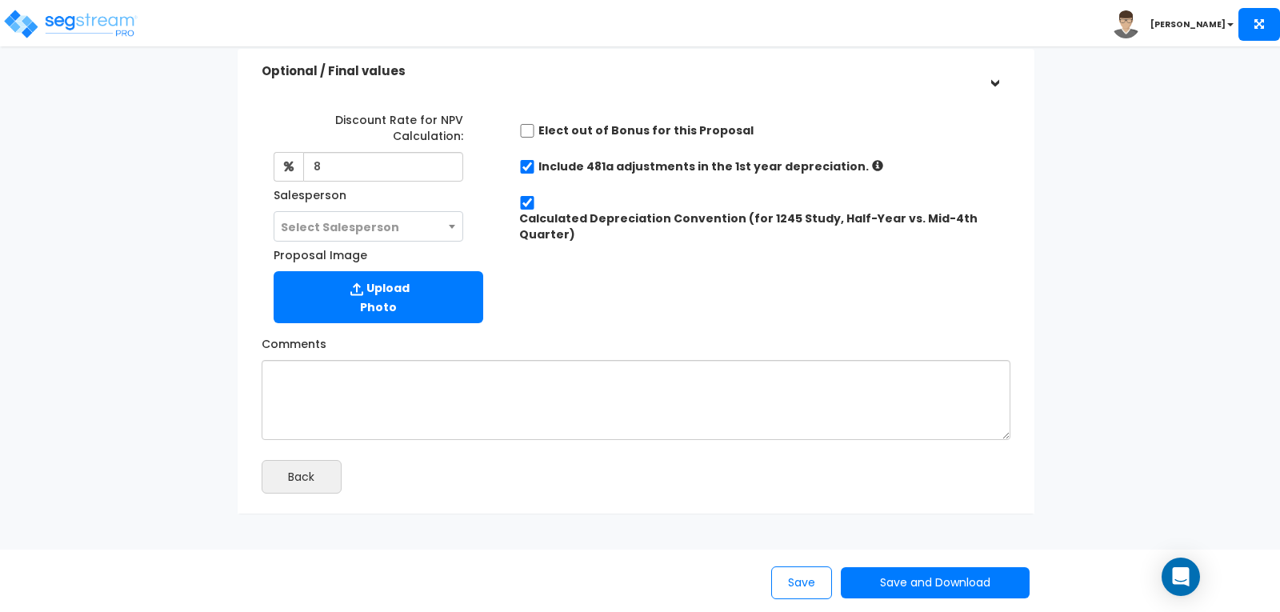
scroll to position [410, 0]
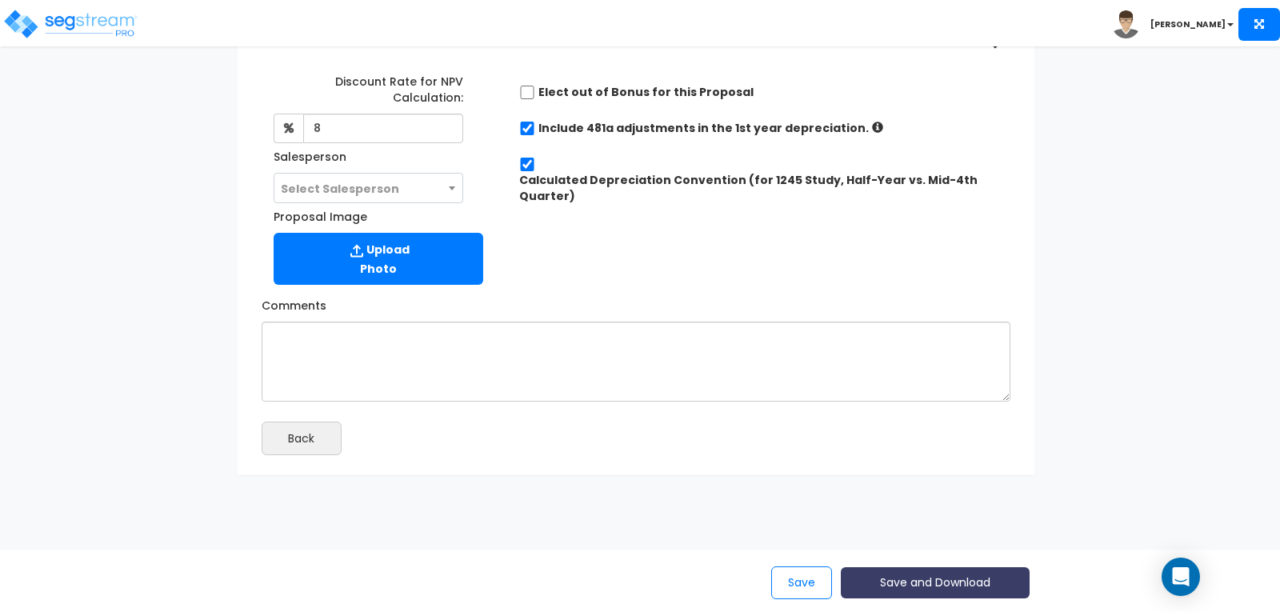
click at [912, 579] on button "Save and Download" at bounding box center [935, 582] width 189 height 31
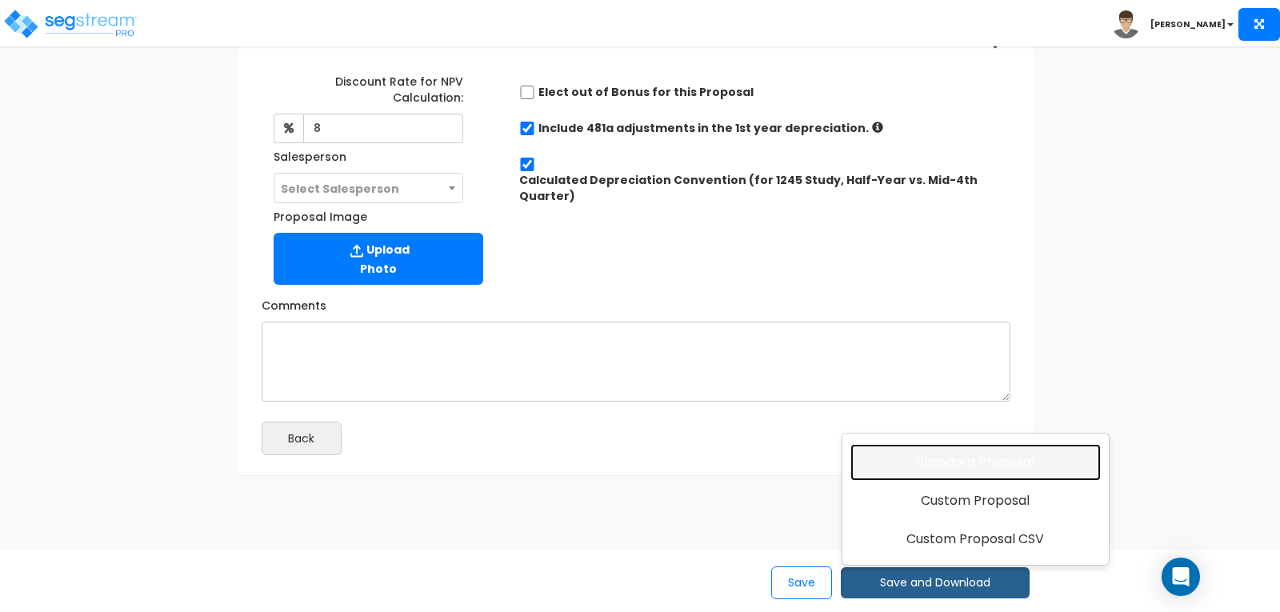
click at [939, 469] on link "Standard Proposal" at bounding box center [976, 462] width 250 height 37
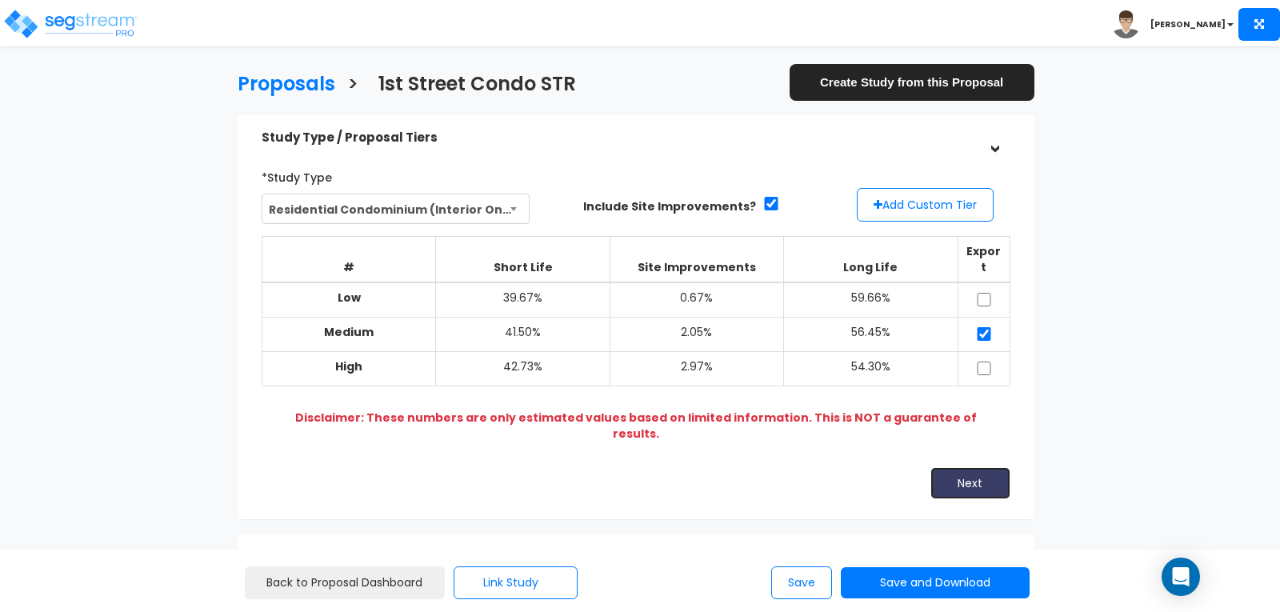
click at [964, 467] on button "Next" at bounding box center [971, 483] width 80 height 32
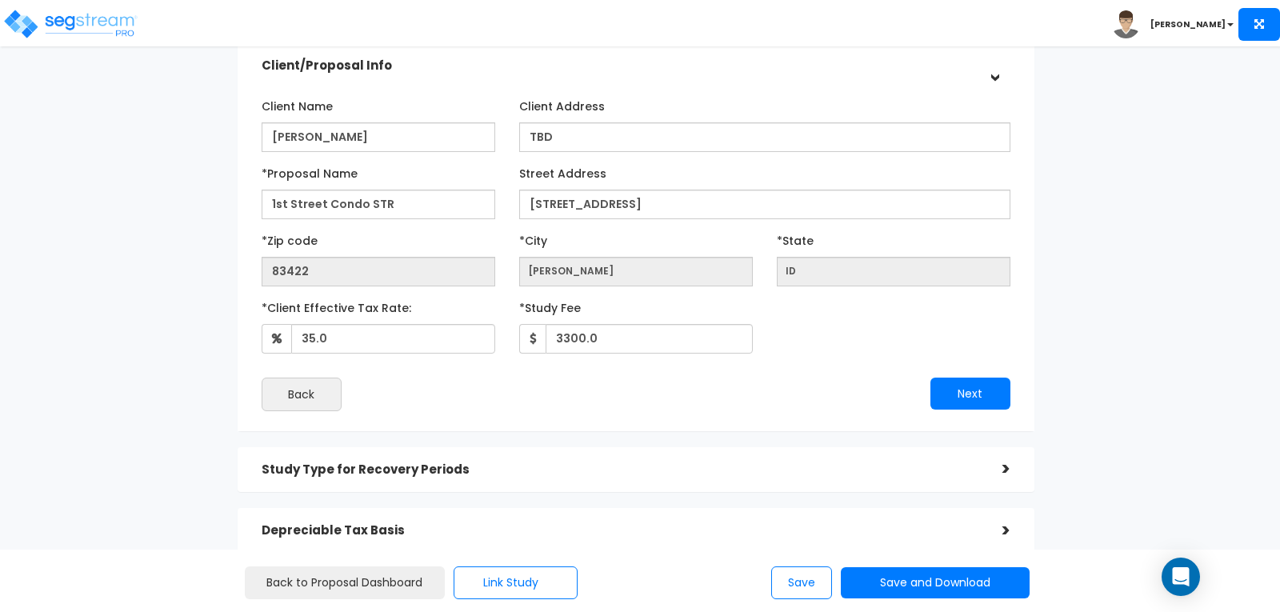
scroll to position [160, 0]
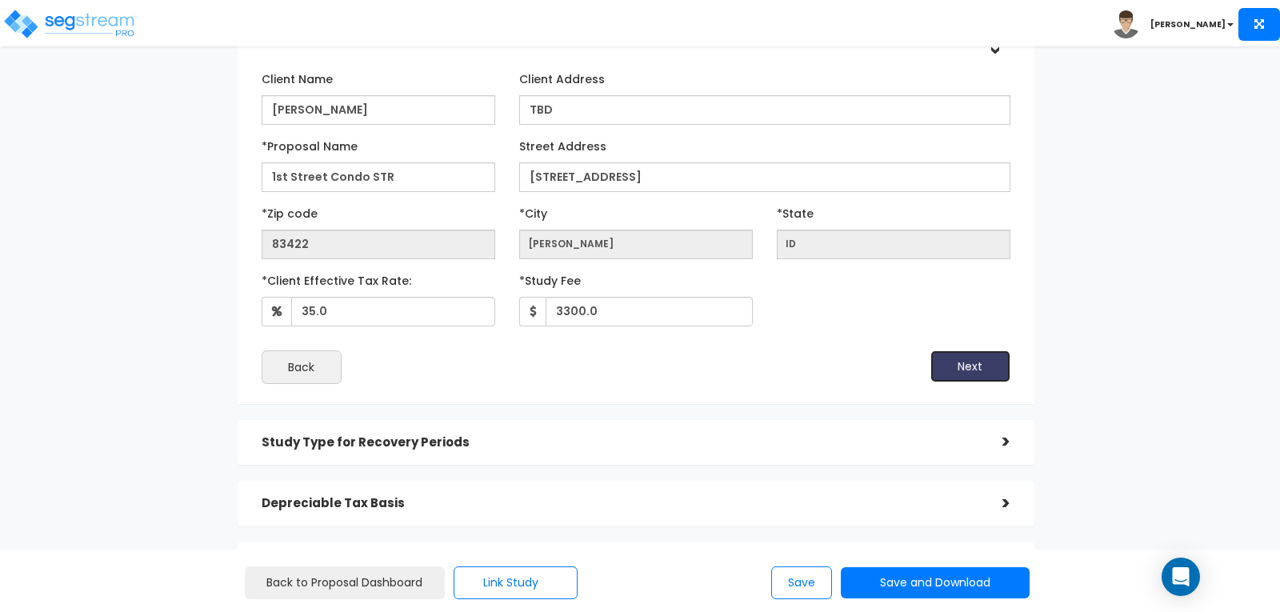
click at [959, 372] on button "Next" at bounding box center [971, 366] width 80 height 32
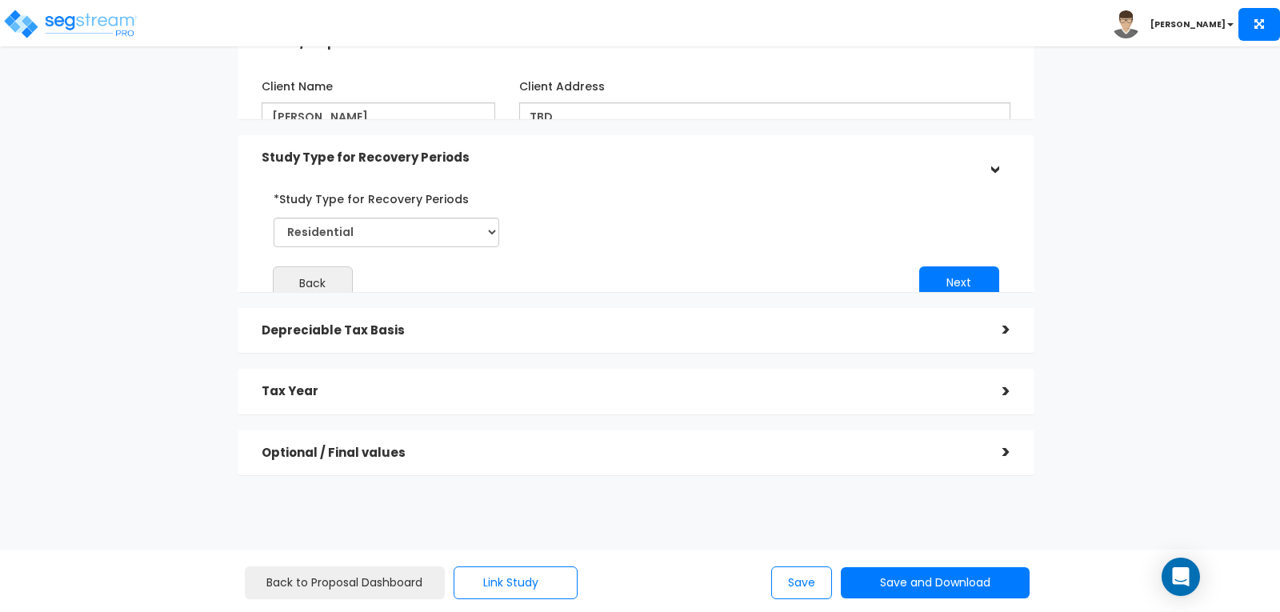
scroll to position [130, 0]
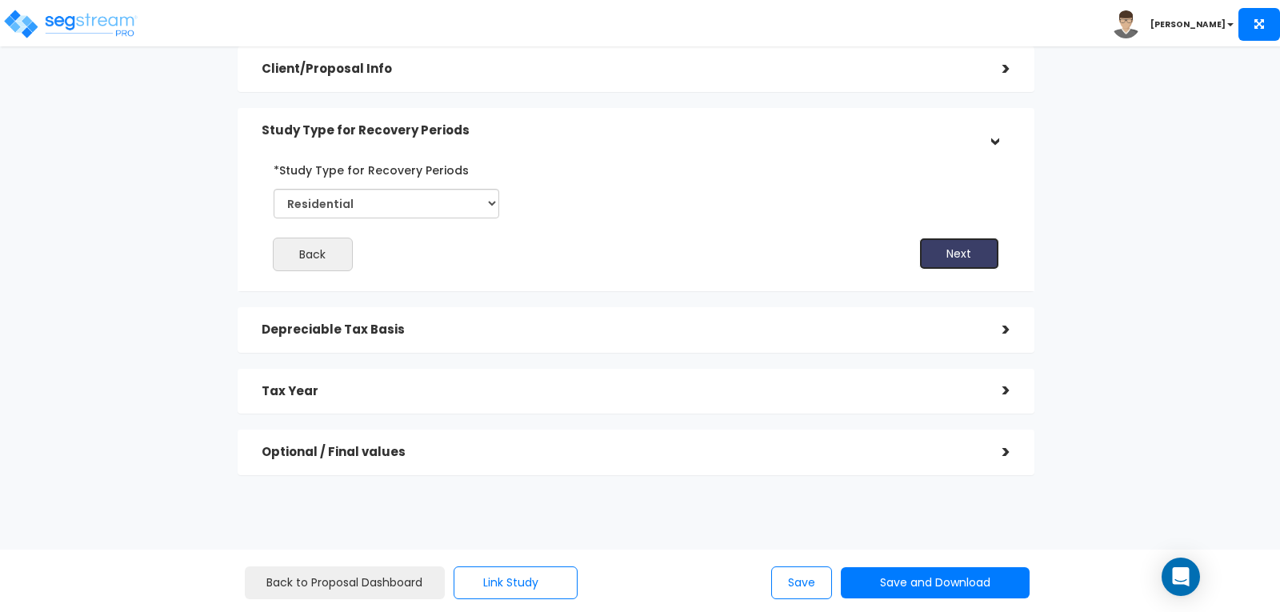
click at [939, 256] on button "Next" at bounding box center [959, 254] width 80 height 32
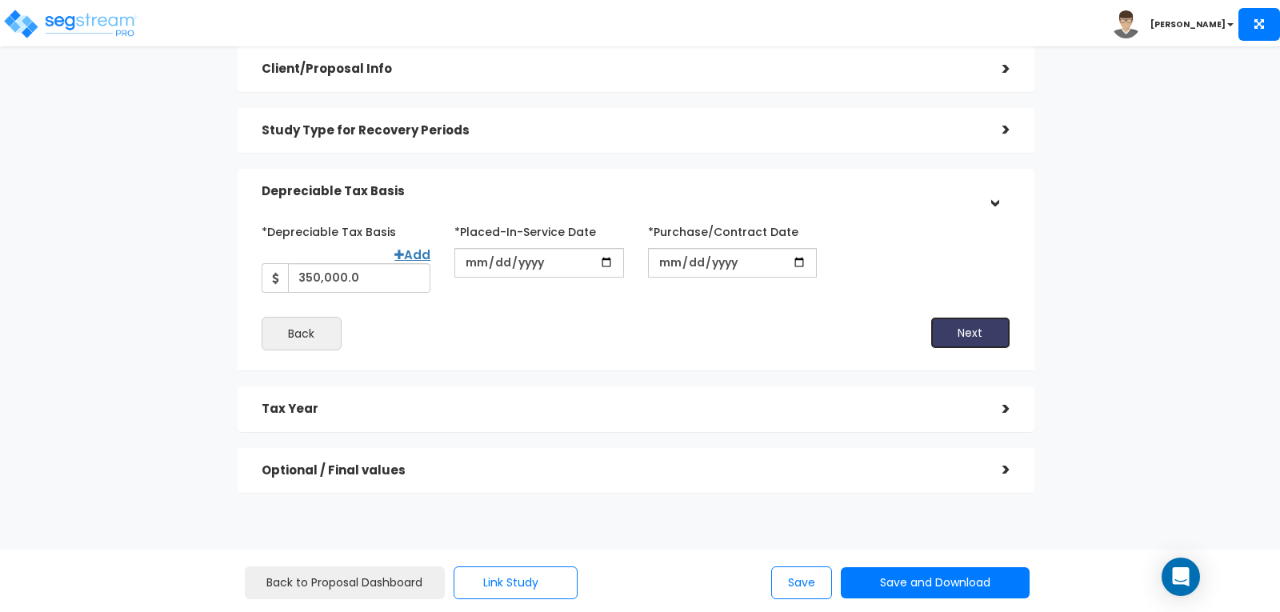
click at [979, 317] on button "Next" at bounding box center [971, 333] width 80 height 32
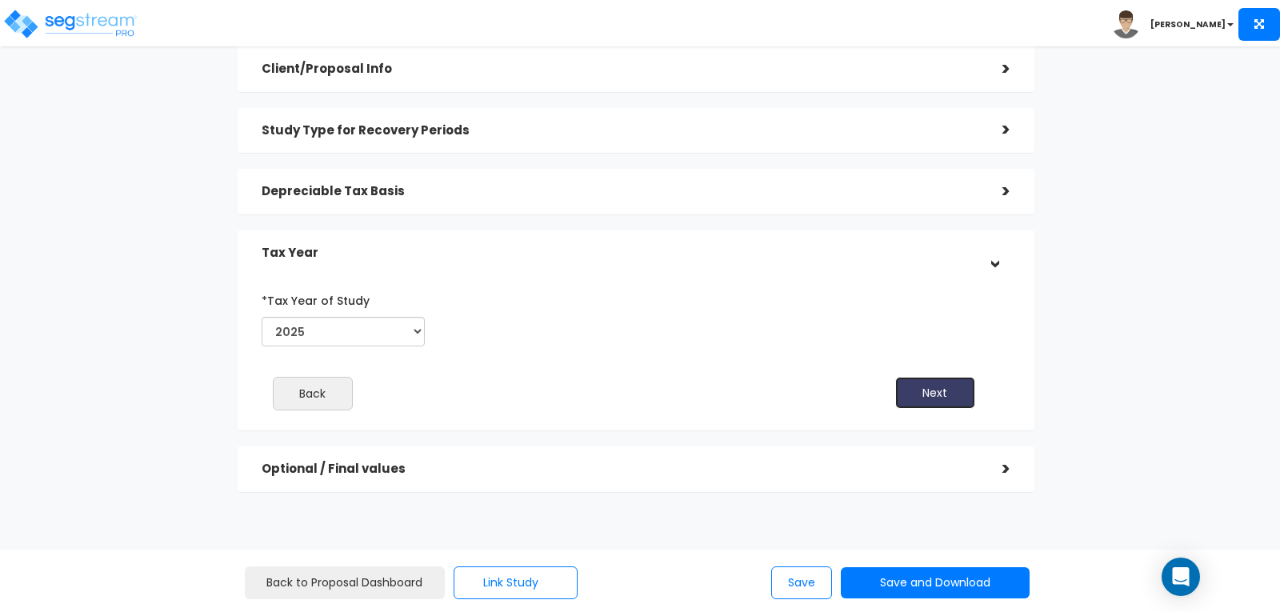
click at [927, 389] on button "Next" at bounding box center [935, 393] width 80 height 32
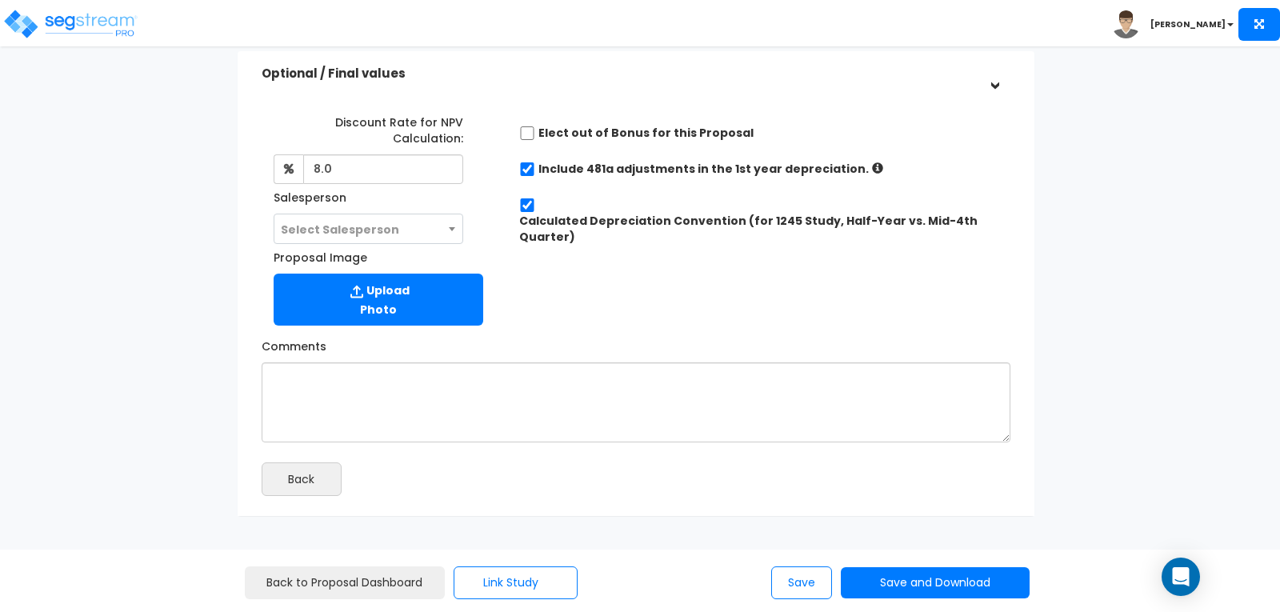
scroll to position [410, 0]
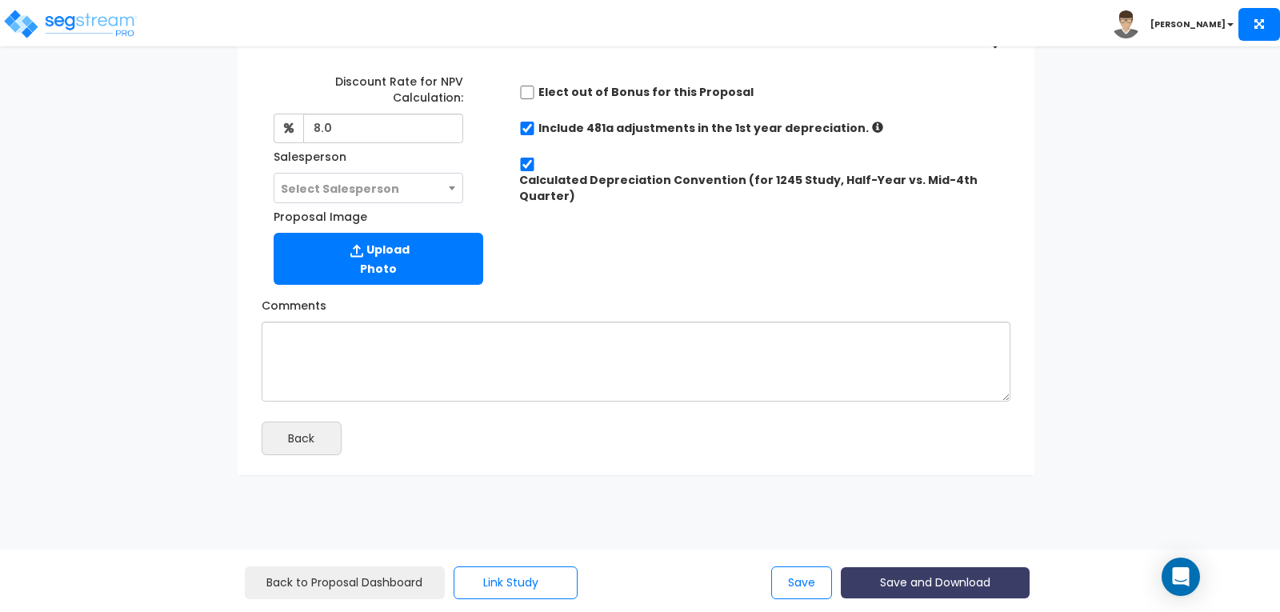
click at [939, 583] on button "Save and Download" at bounding box center [935, 582] width 189 height 31
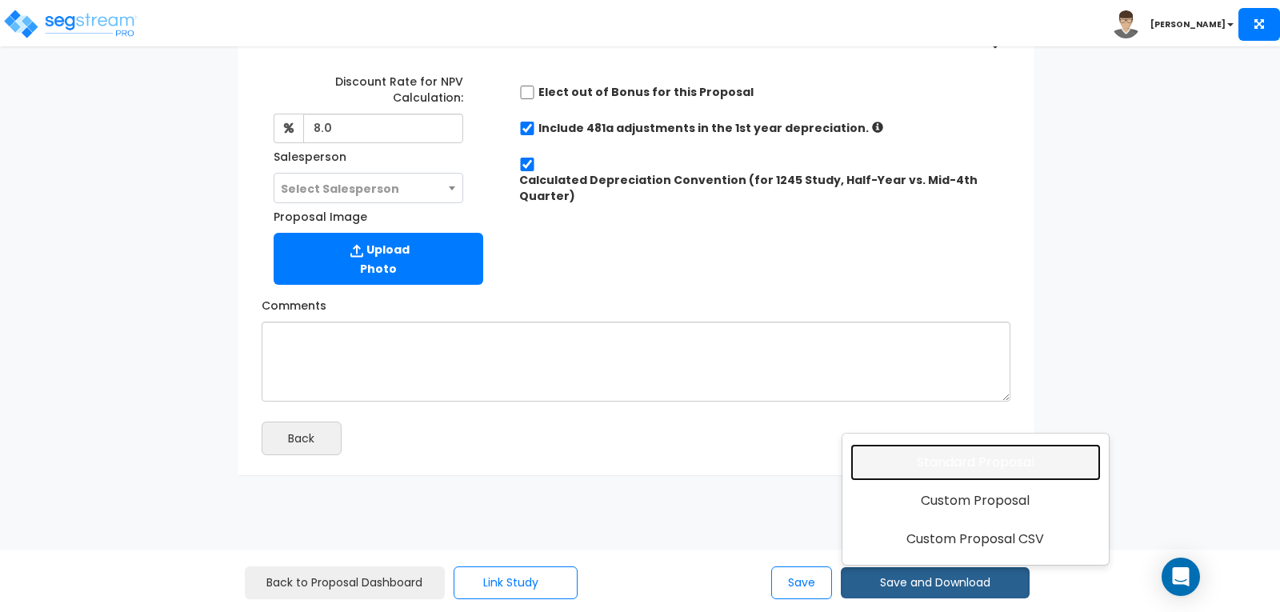
click at [981, 463] on link "Standard Proposal" at bounding box center [976, 462] width 250 height 37
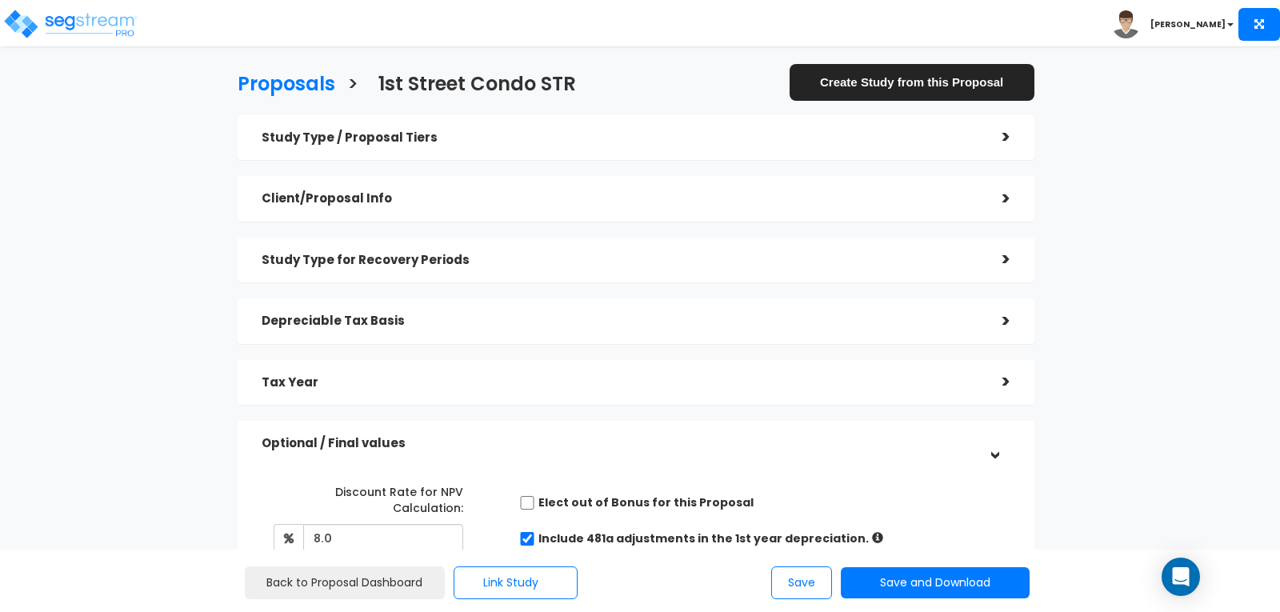
click at [1203, 20] on b "[PERSON_NAME]" at bounding box center [1188, 24] width 75 height 12
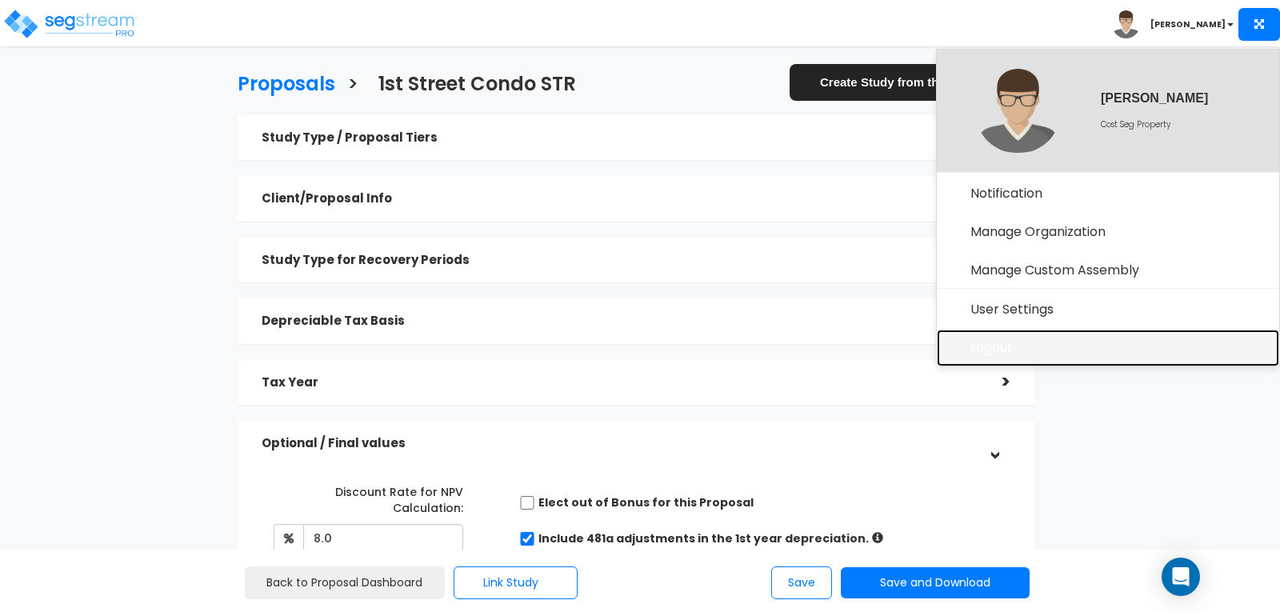
click at [1000, 342] on link "Logout" at bounding box center [1108, 348] width 342 height 37
